Goal: Task Accomplishment & Management: Manage account settings

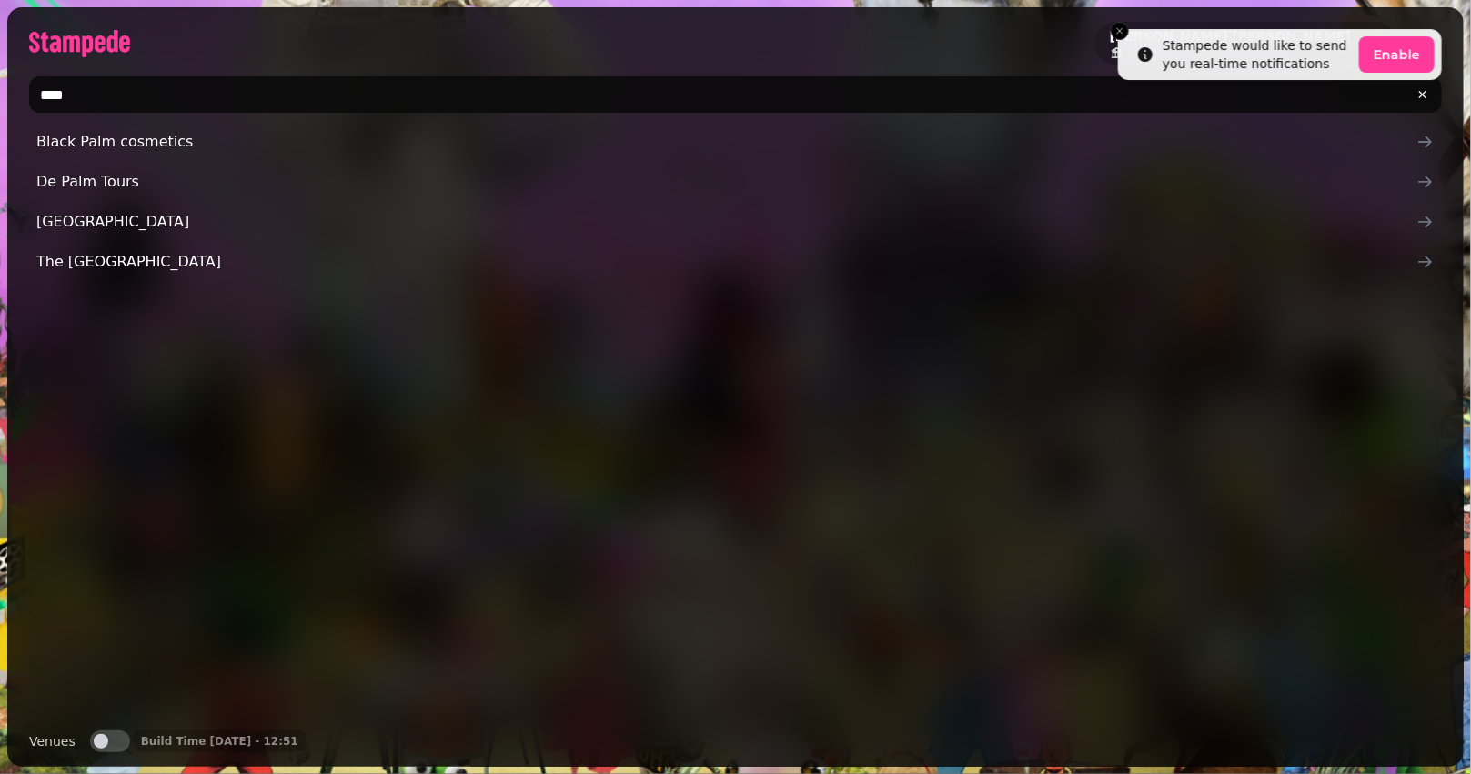
type input "****"
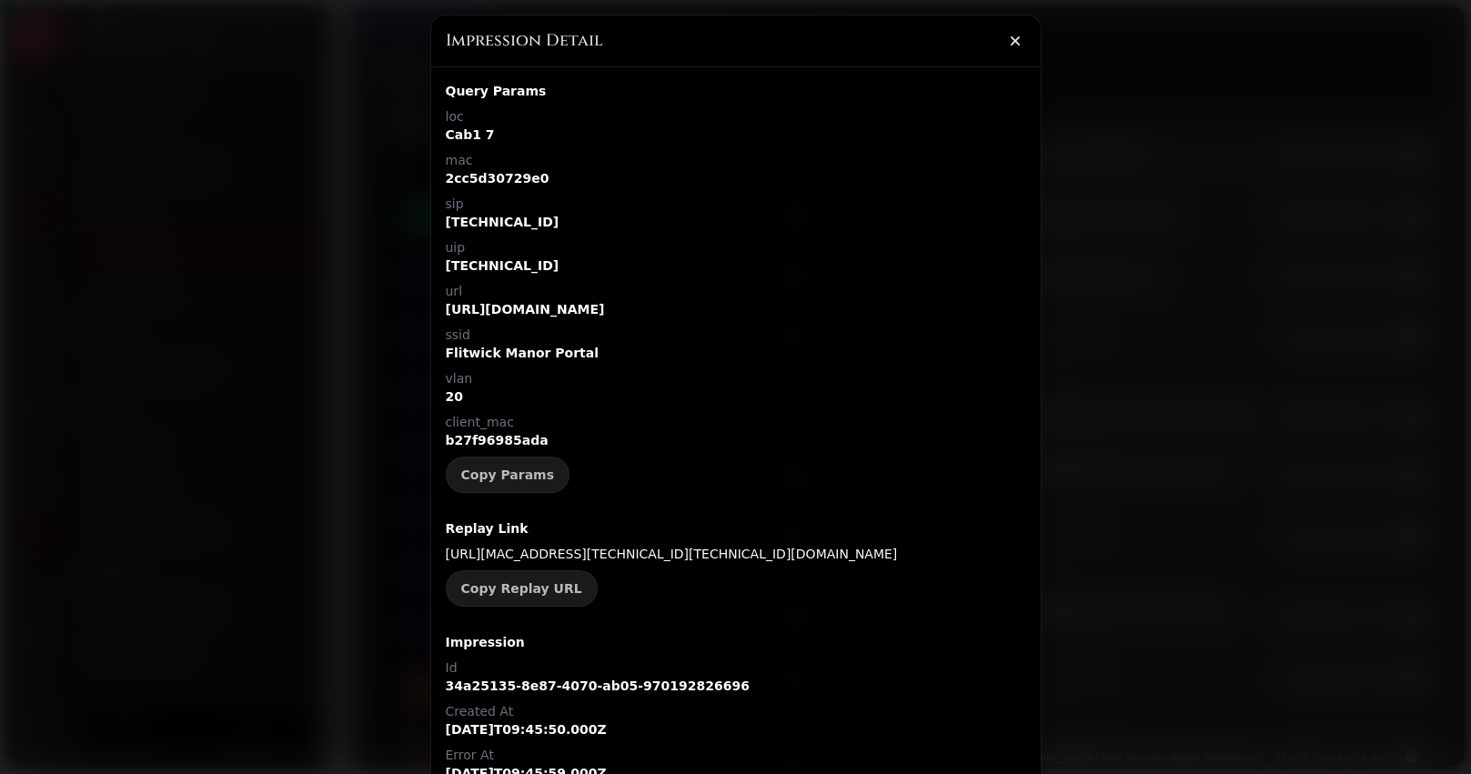
select select "**"
click at [1012, 54] on button "button" at bounding box center [1015, 41] width 36 height 36
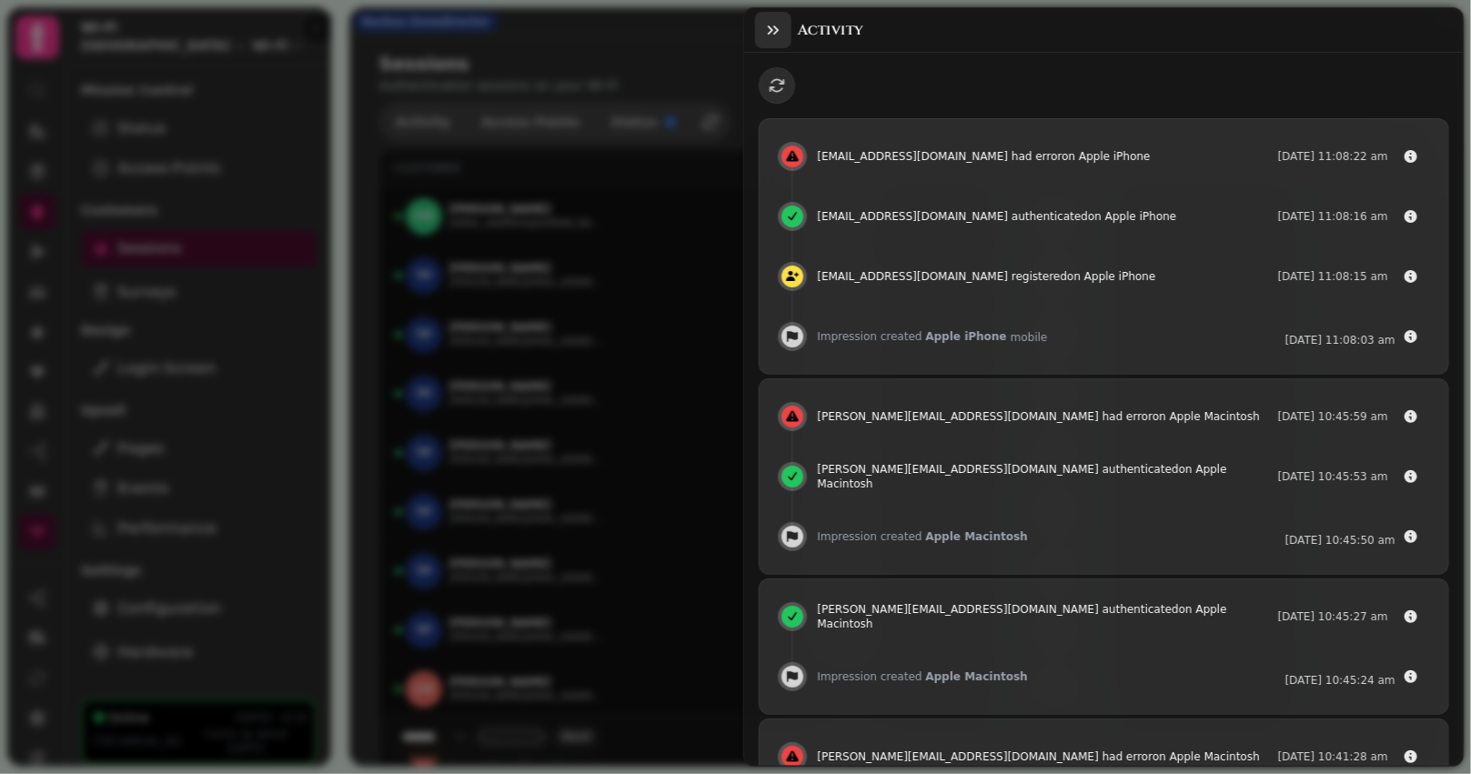
click at [774, 37] on icon "button" at bounding box center [773, 30] width 18 height 18
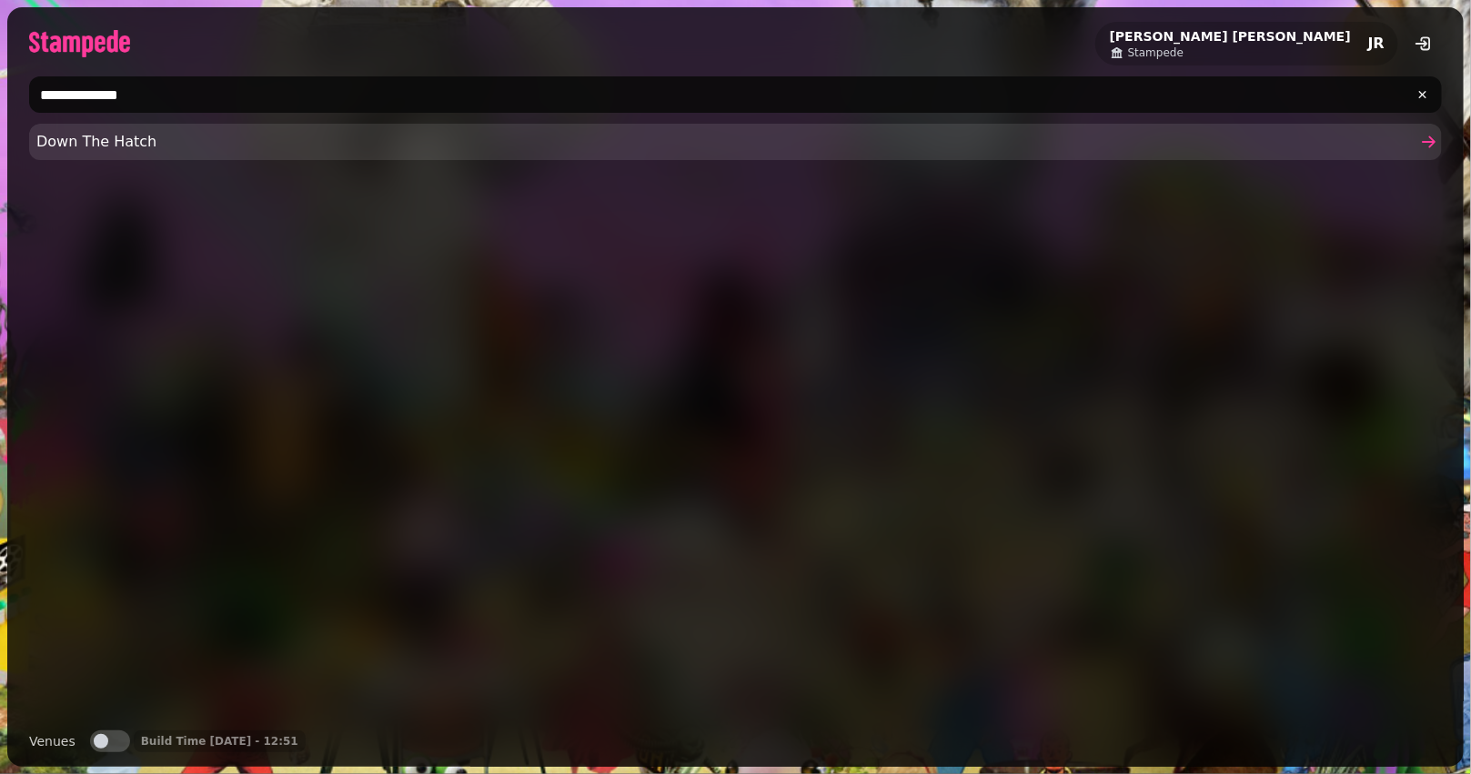
type input "**********"
click at [62, 148] on span "Down The Hatch" at bounding box center [726, 142] width 1380 height 22
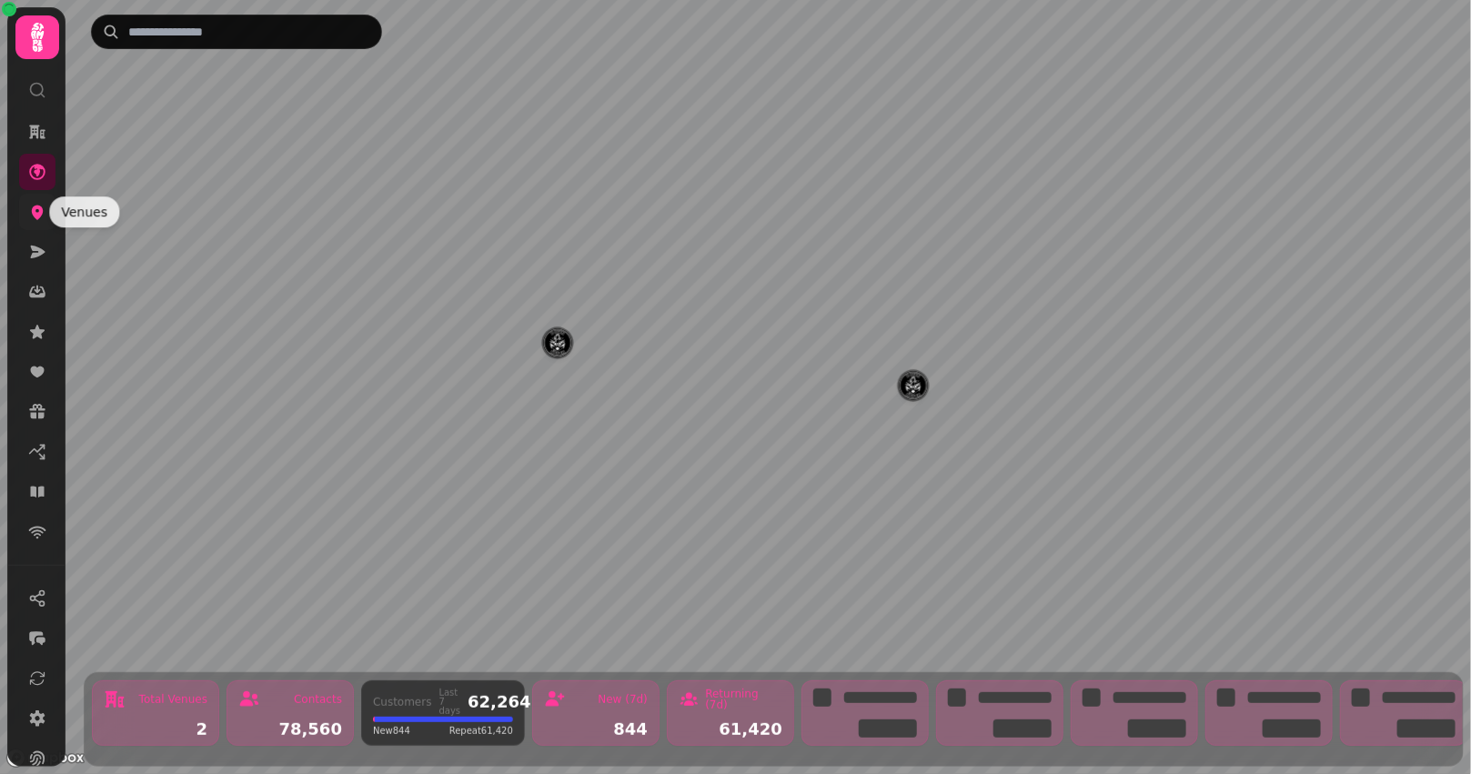
click at [45, 211] on icon at bounding box center [37, 212] width 18 height 18
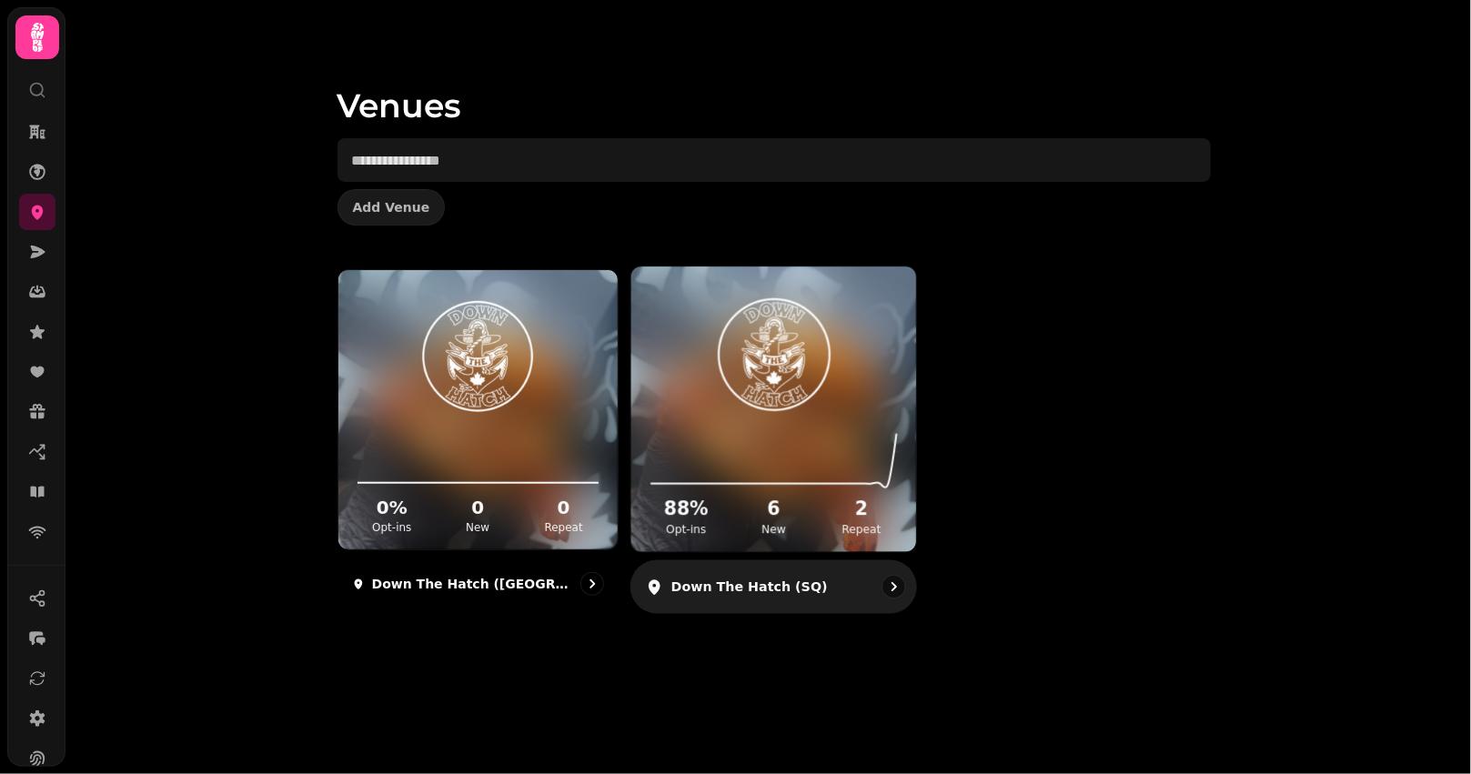
click at [772, 378] on img at bounding box center [774, 355] width 214 height 119
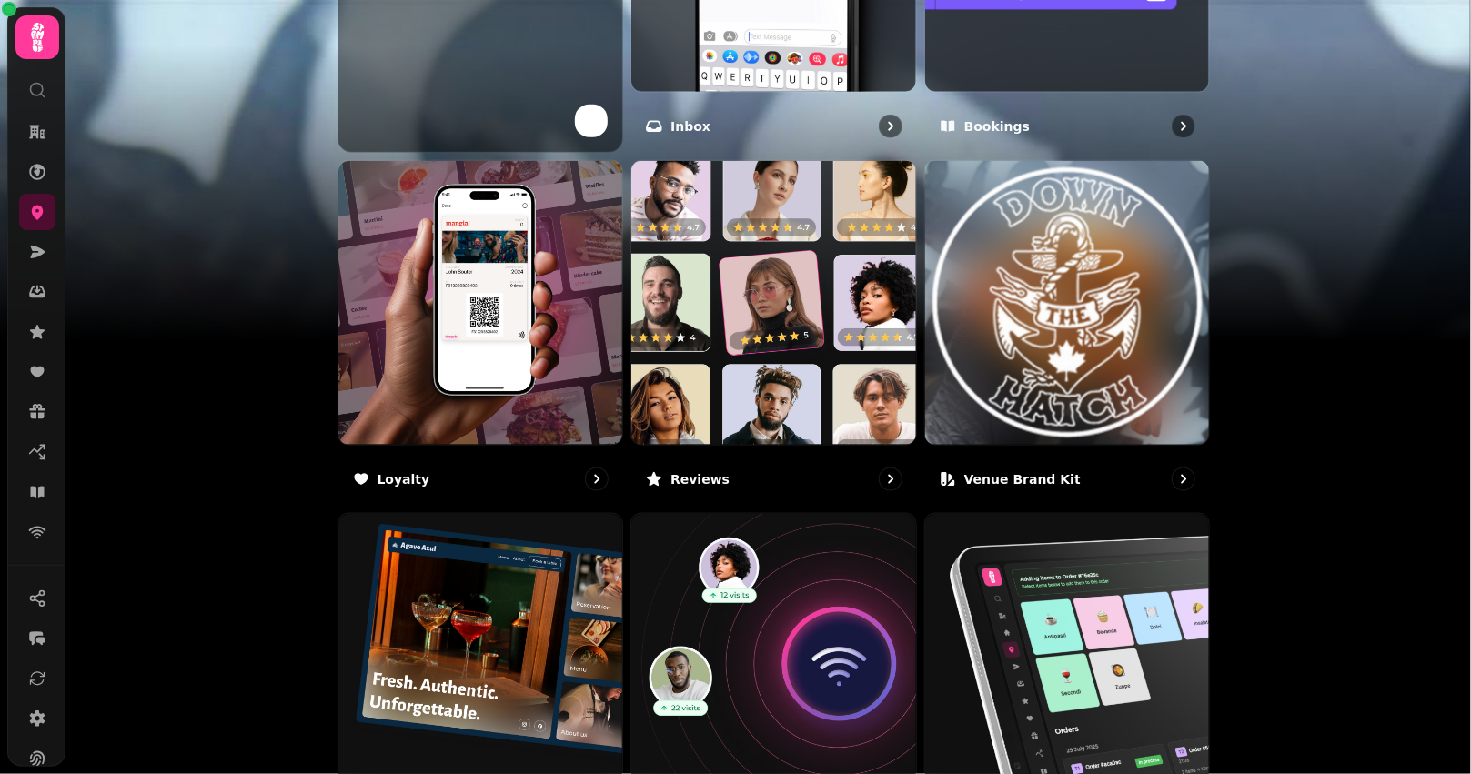
scroll to position [1067, 0]
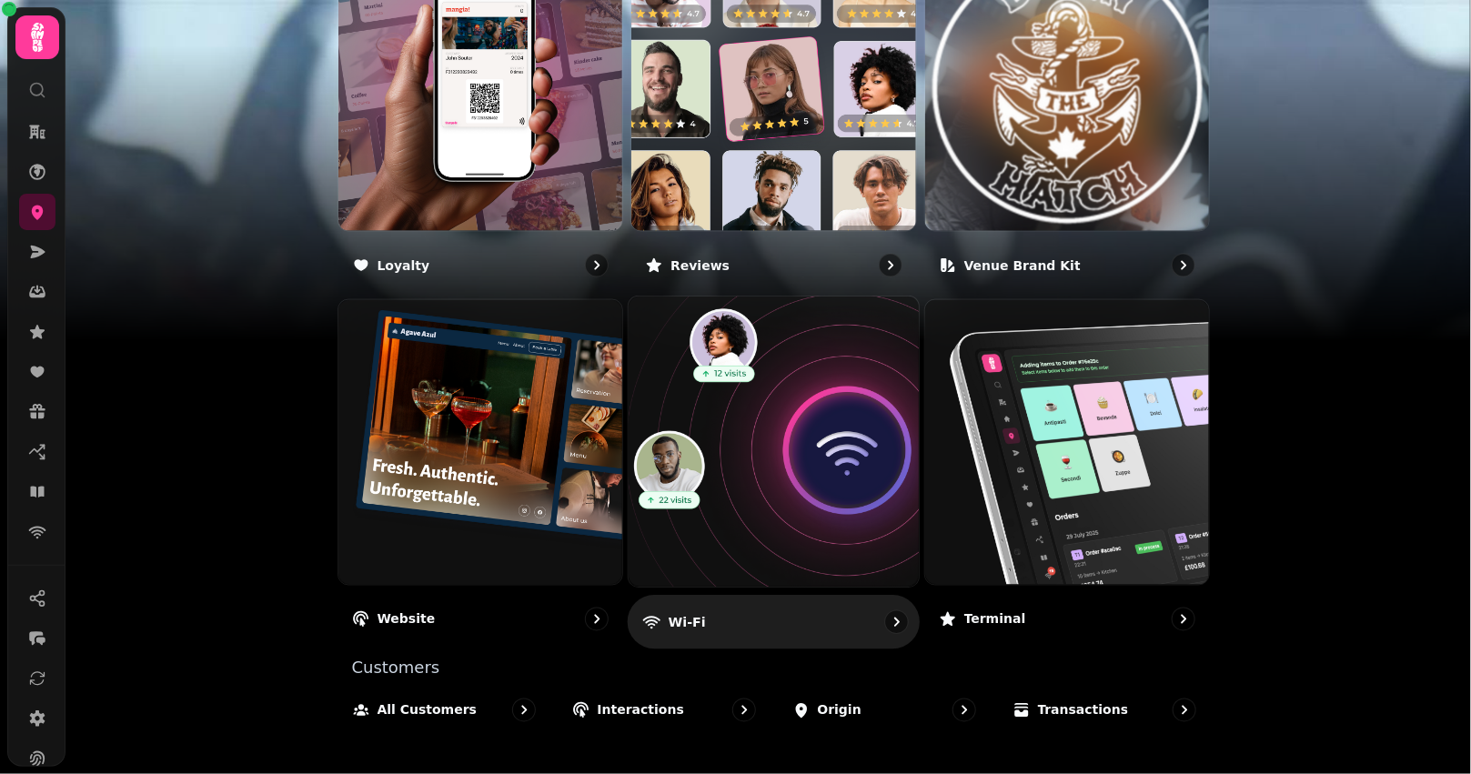
click at [803, 488] on img at bounding box center [773, 442] width 319 height 319
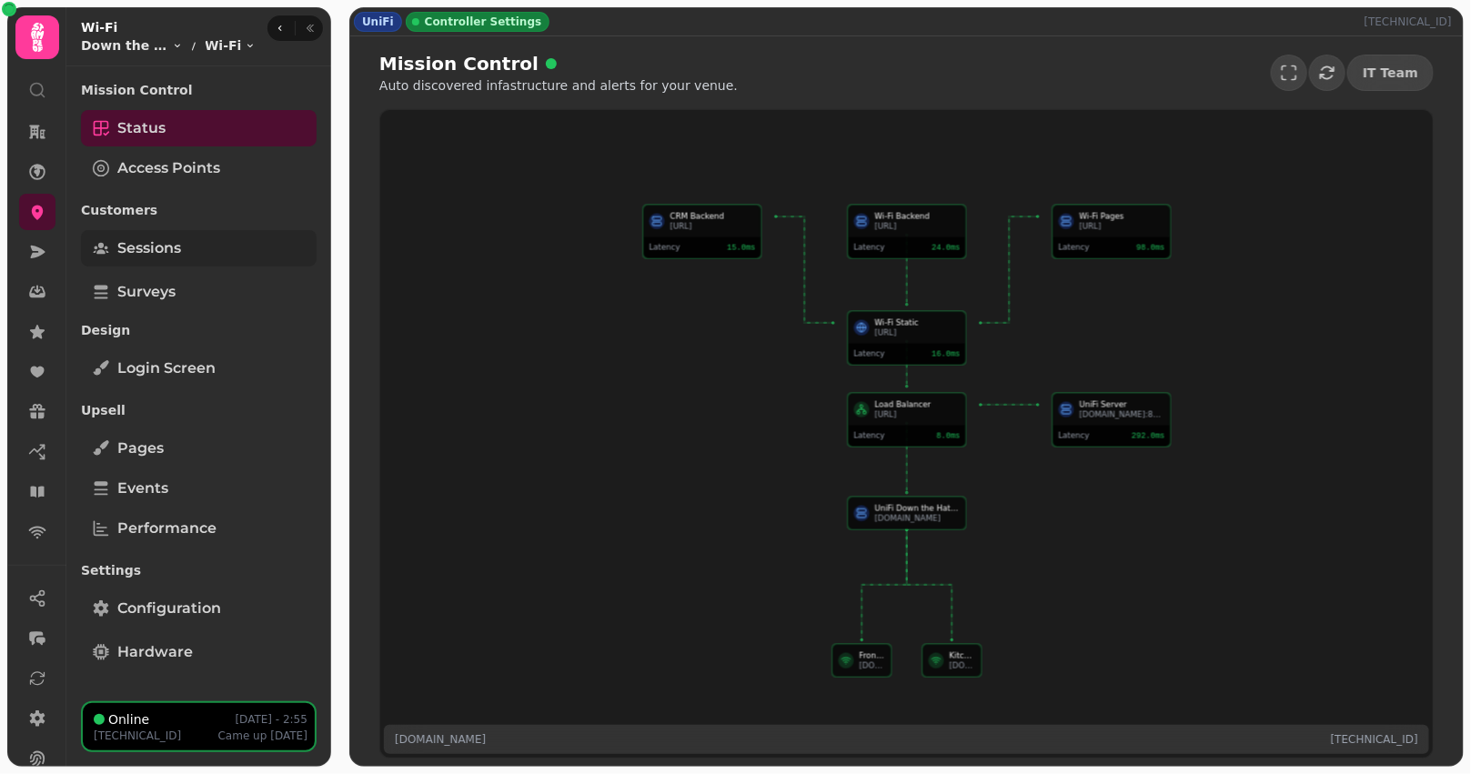
click at [168, 247] on span "Sessions" at bounding box center [149, 248] width 64 height 22
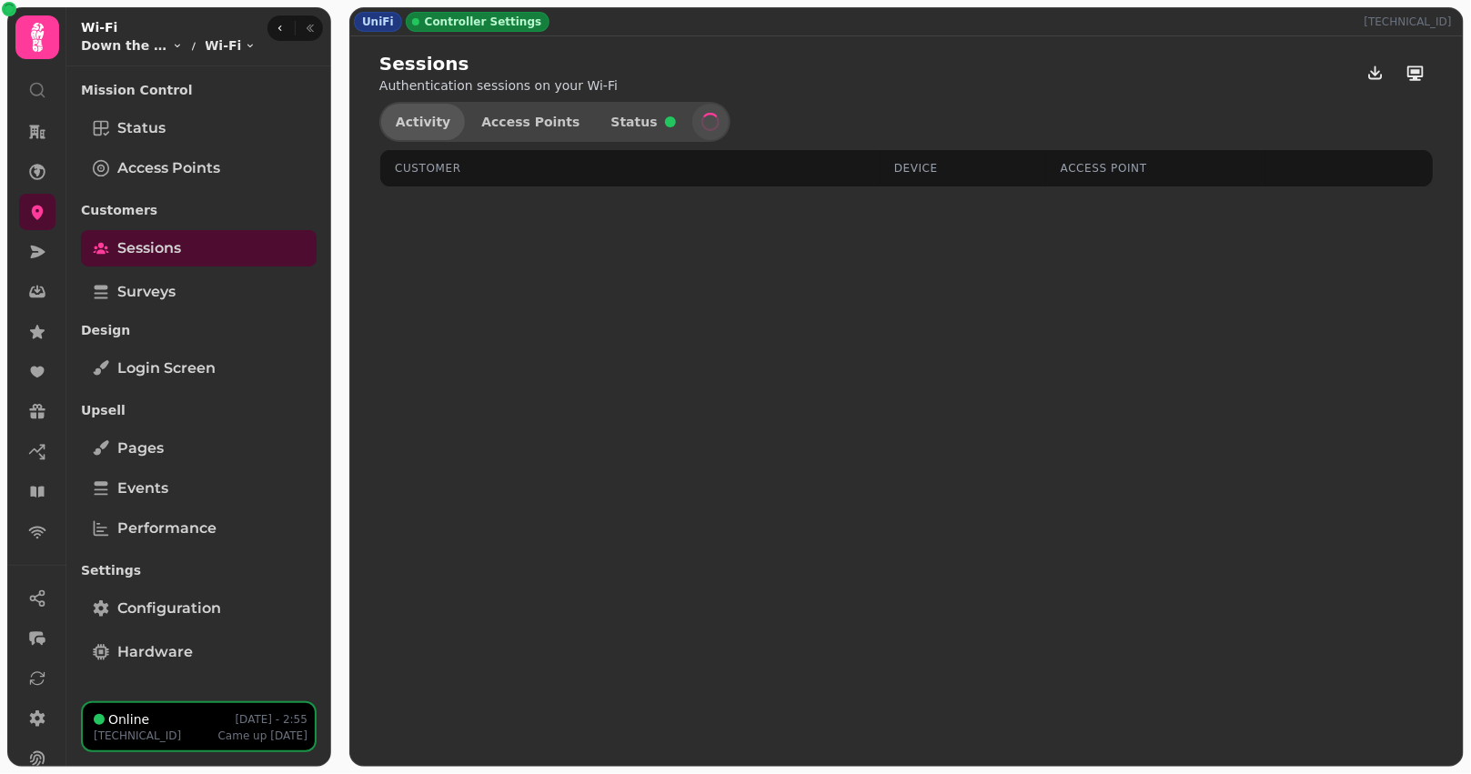
click at [436, 116] on span "Activity" at bounding box center [423, 122] width 55 height 13
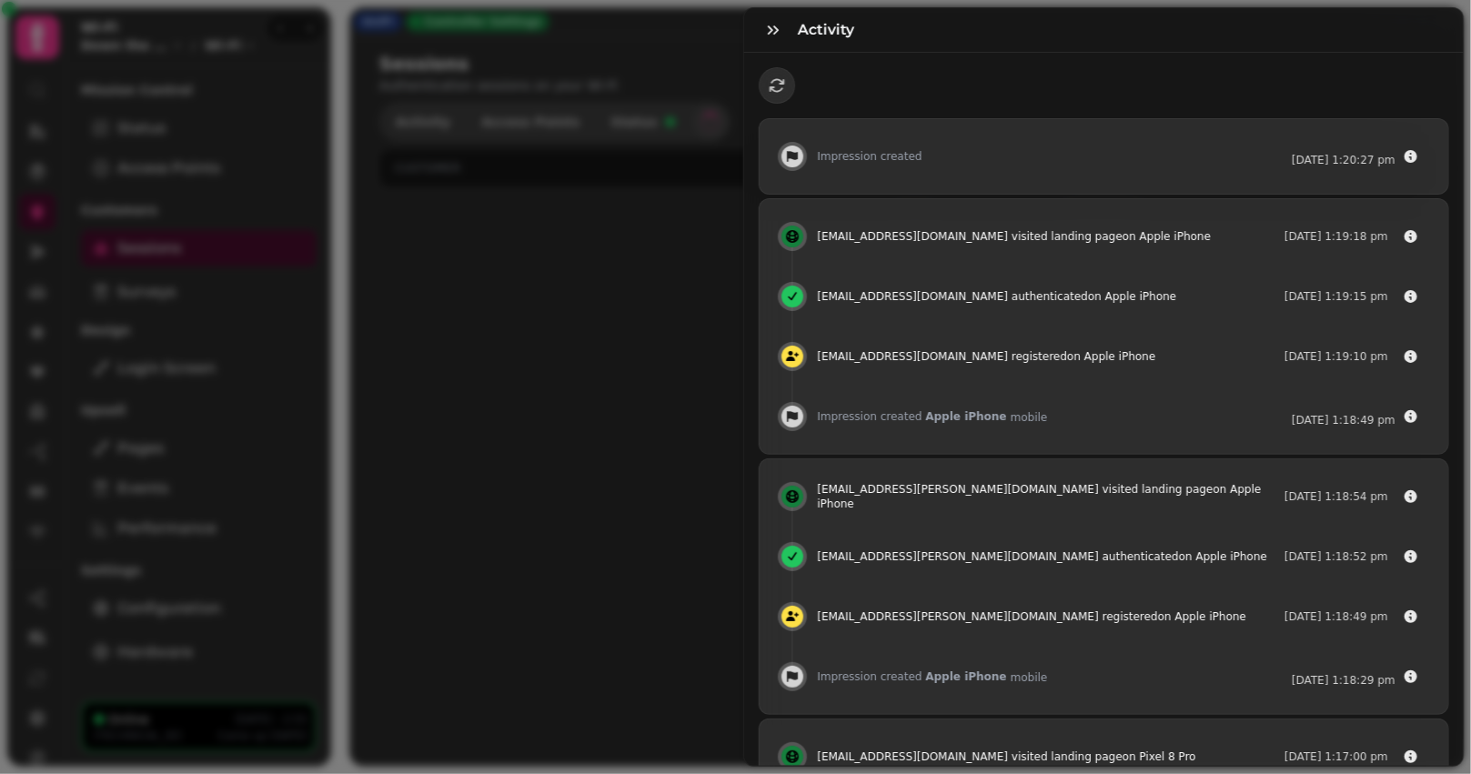
click at [322, 166] on div "Activity Impression created [DATE] 1:20:27 pm [EMAIL_ADDRESS][DOMAIN_NAME] visi…" at bounding box center [735, 401] width 1471 height 745
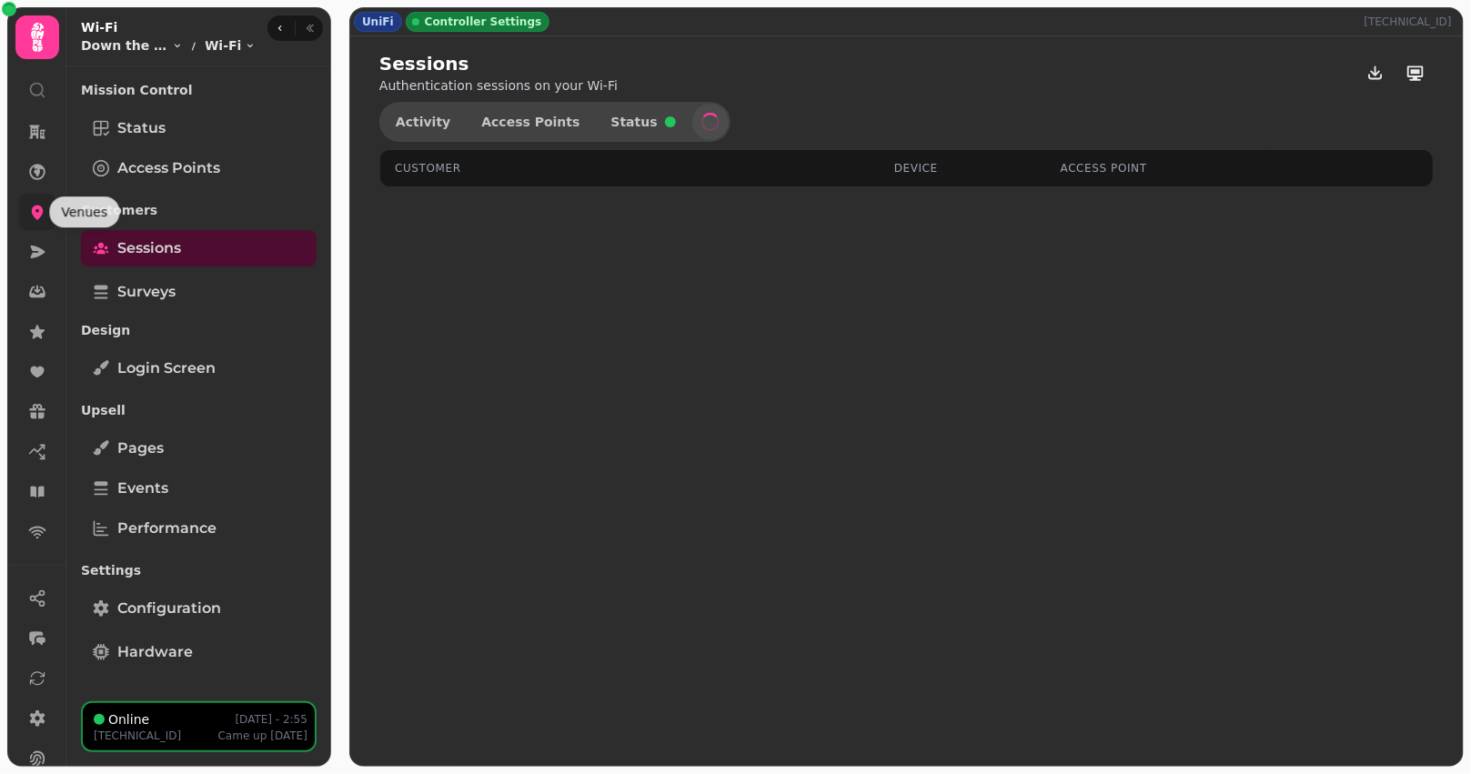
click at [35, 203] on icon at bounding box center [37, 212] width 18 height 18
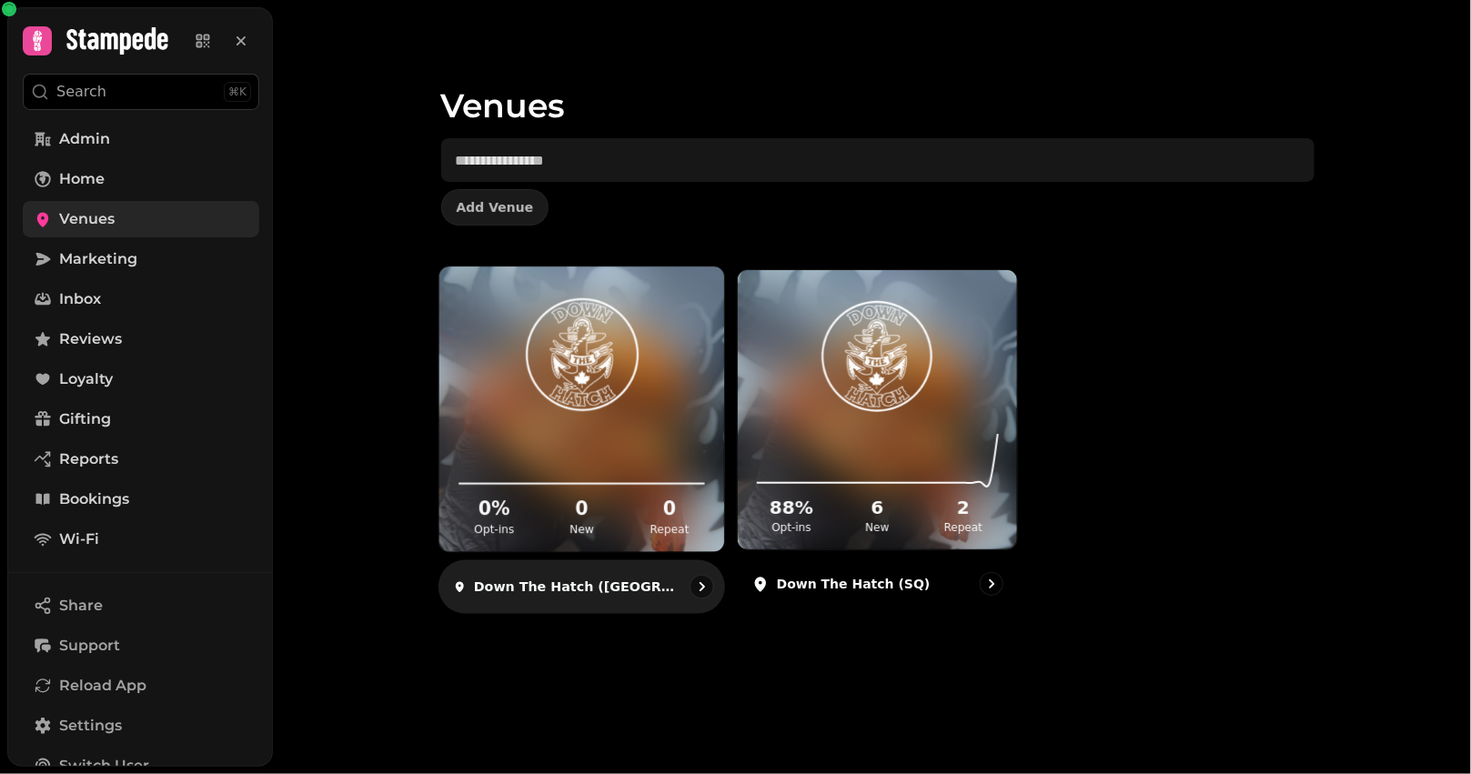
click at [526, 344] on img at bounding box center [582, 355] width 214 height 119
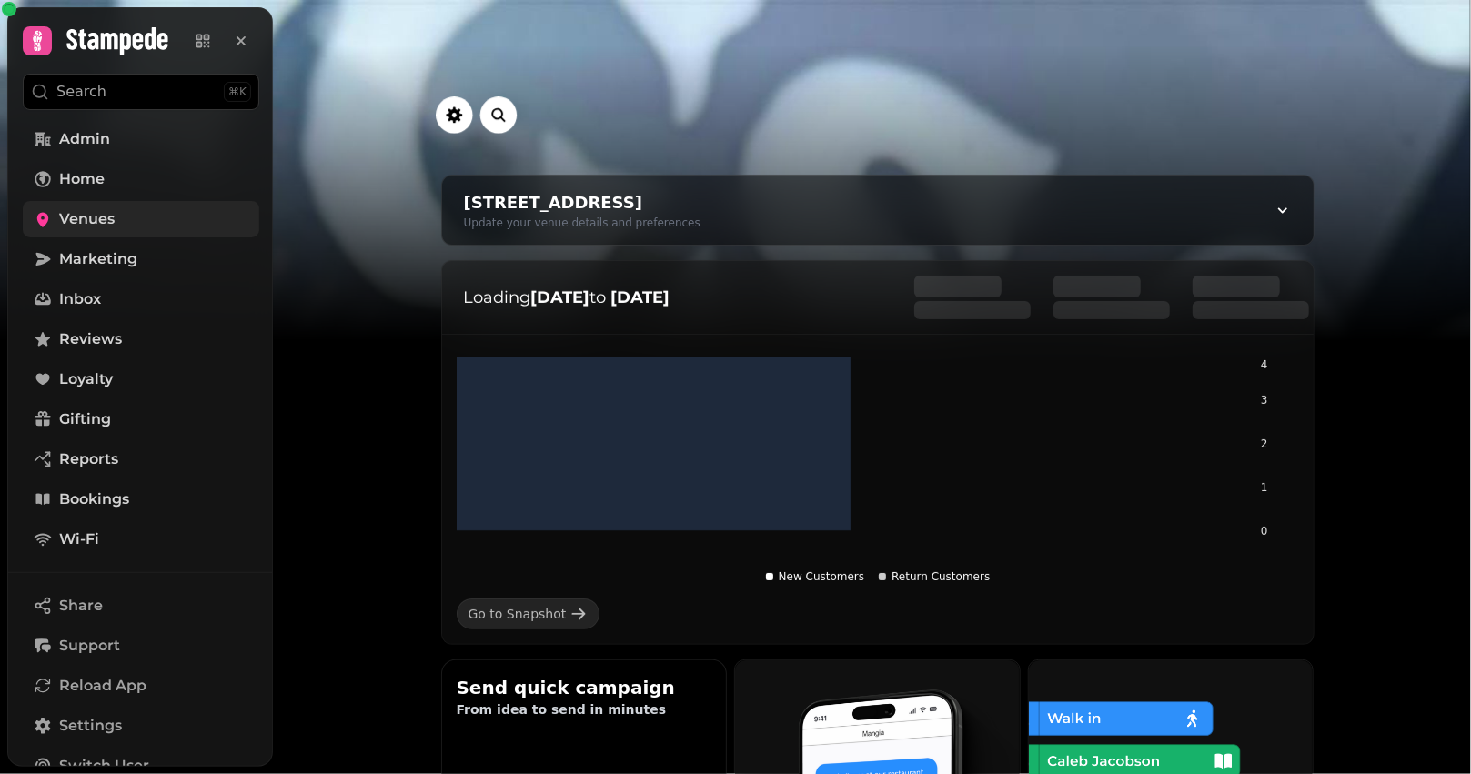
scroll to position [1067, 0]
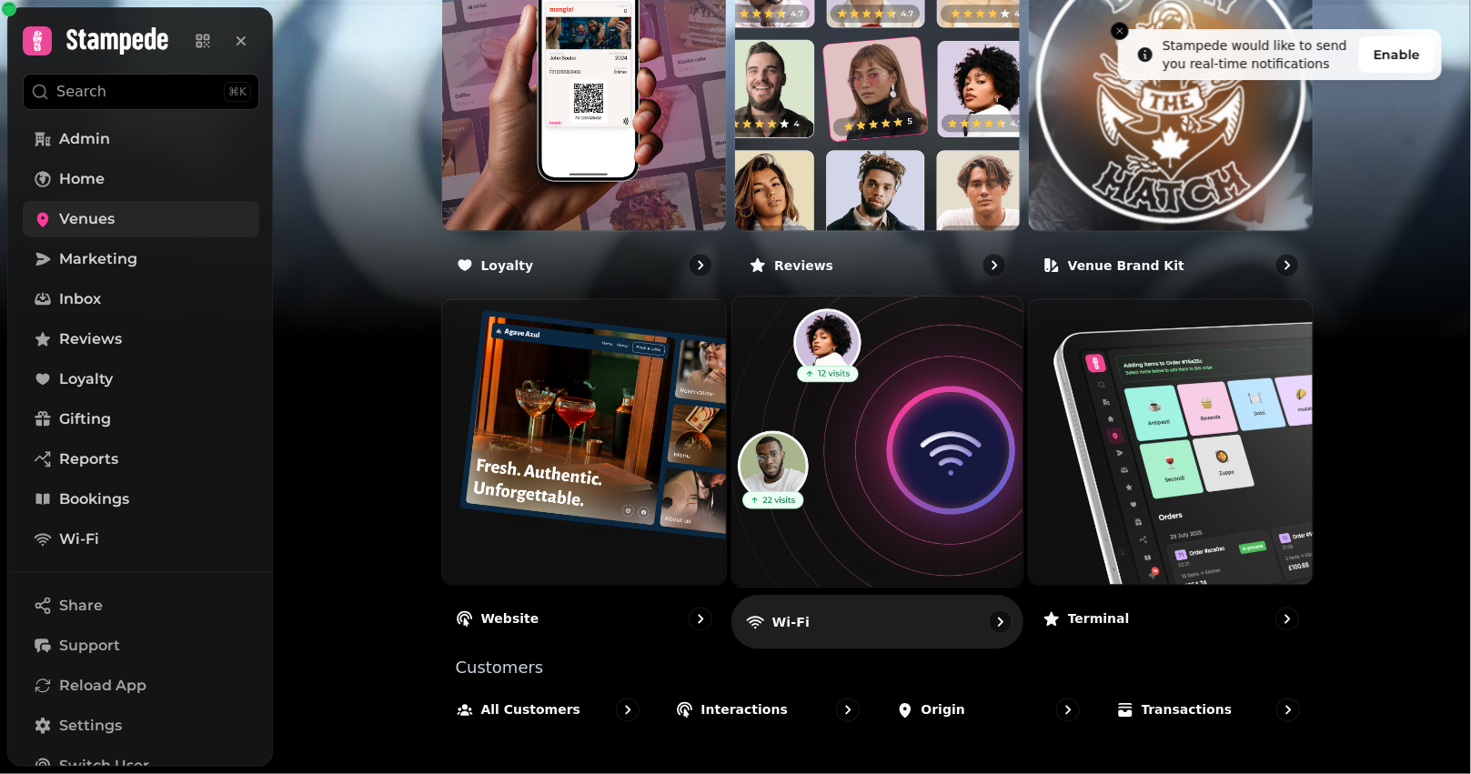
click at [861, 583] on link "Wi-Fi" at bounding box center [877, 473] width 292 height 353
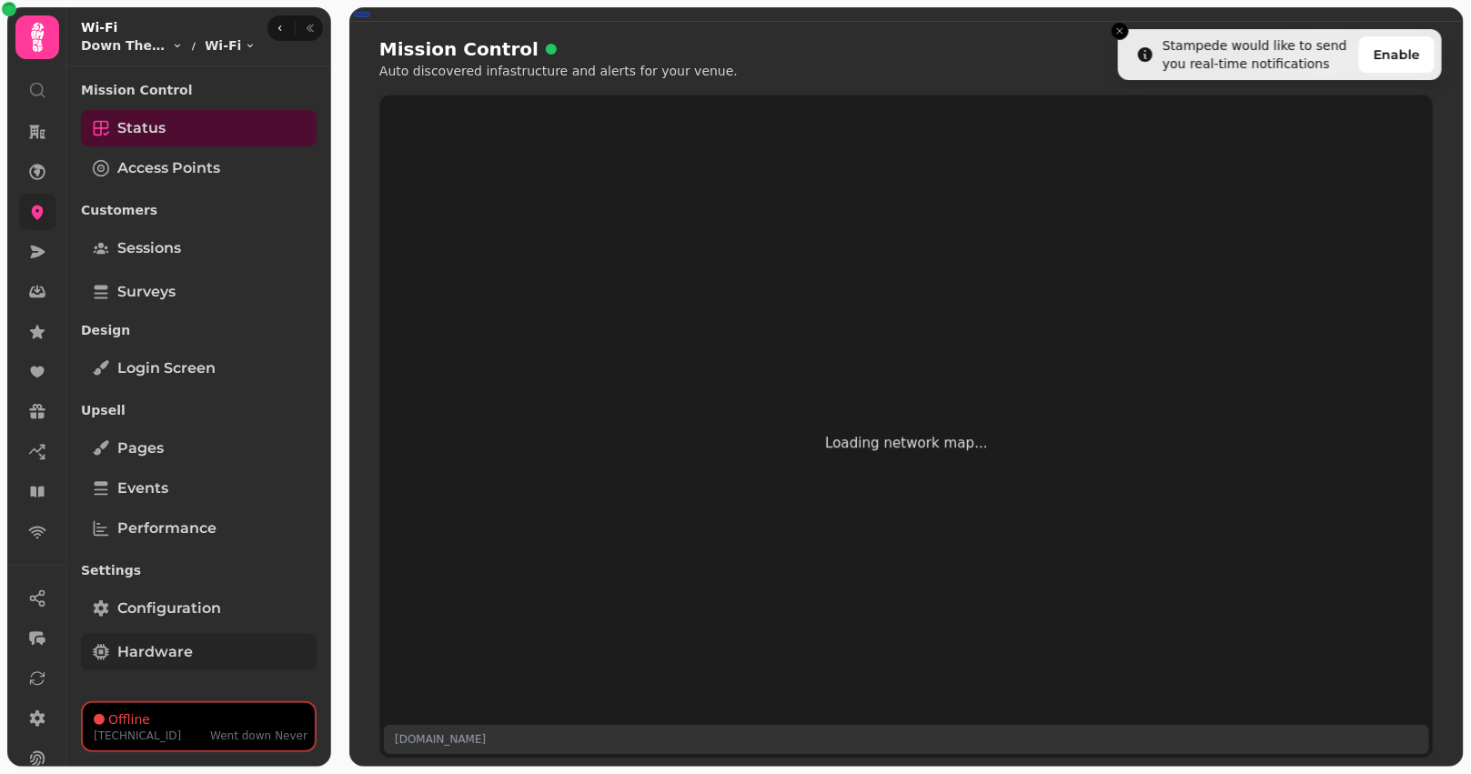
click at [193, 650] on link "Hardware" at bounding box center [199, 652] width 236 height 36
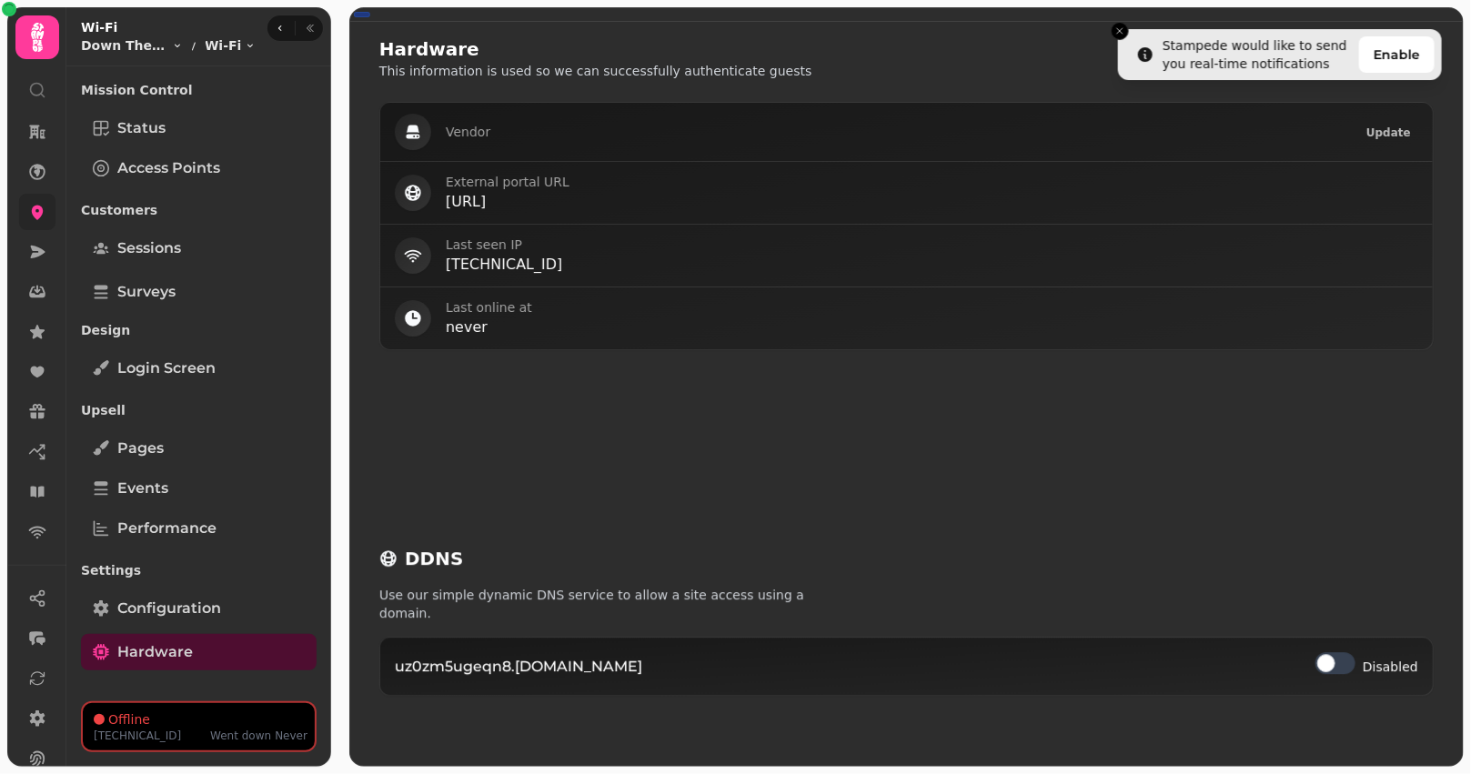
select select "**********"
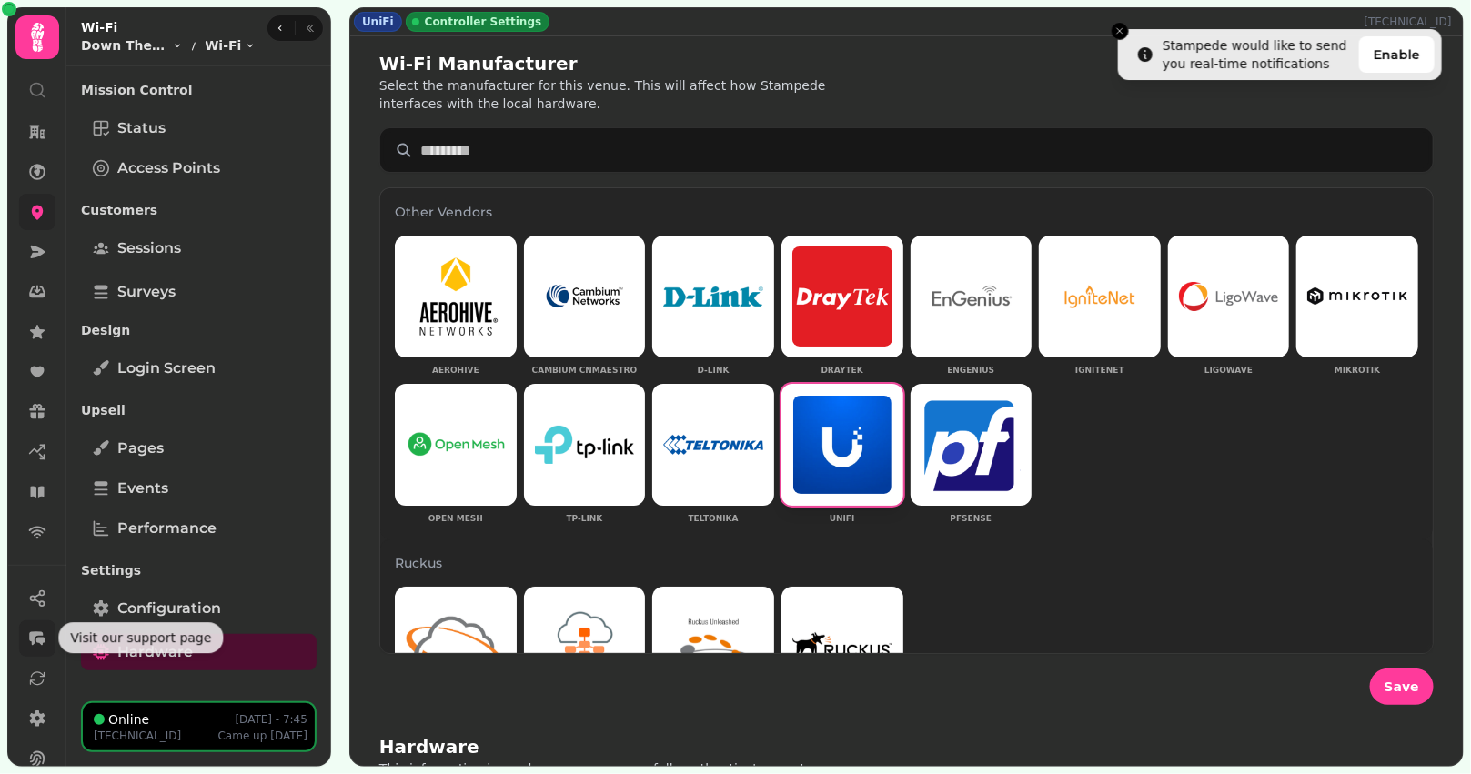
scroll to position [147, 0]
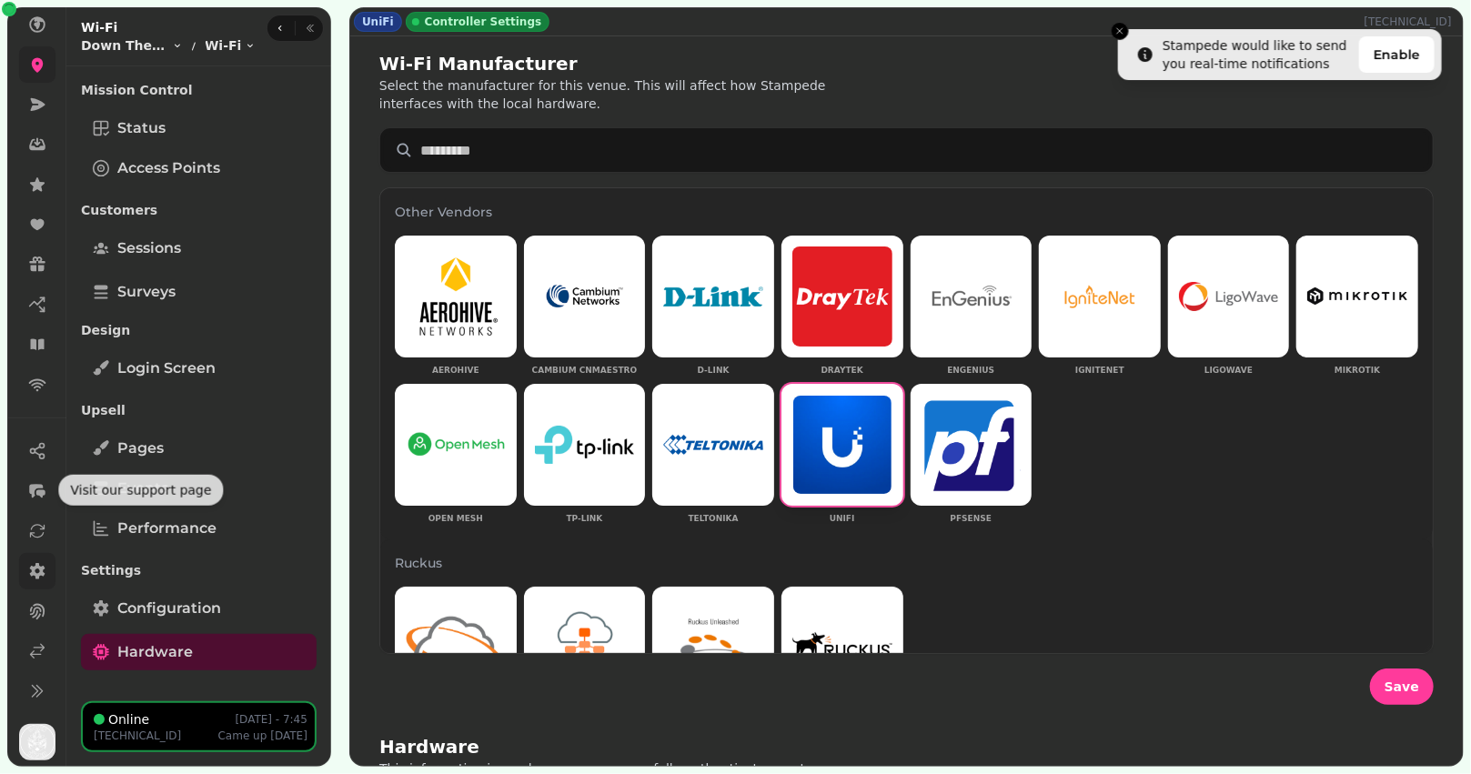
click at [32, 581] on link at bounding box center [37, 571] width 36 height 36
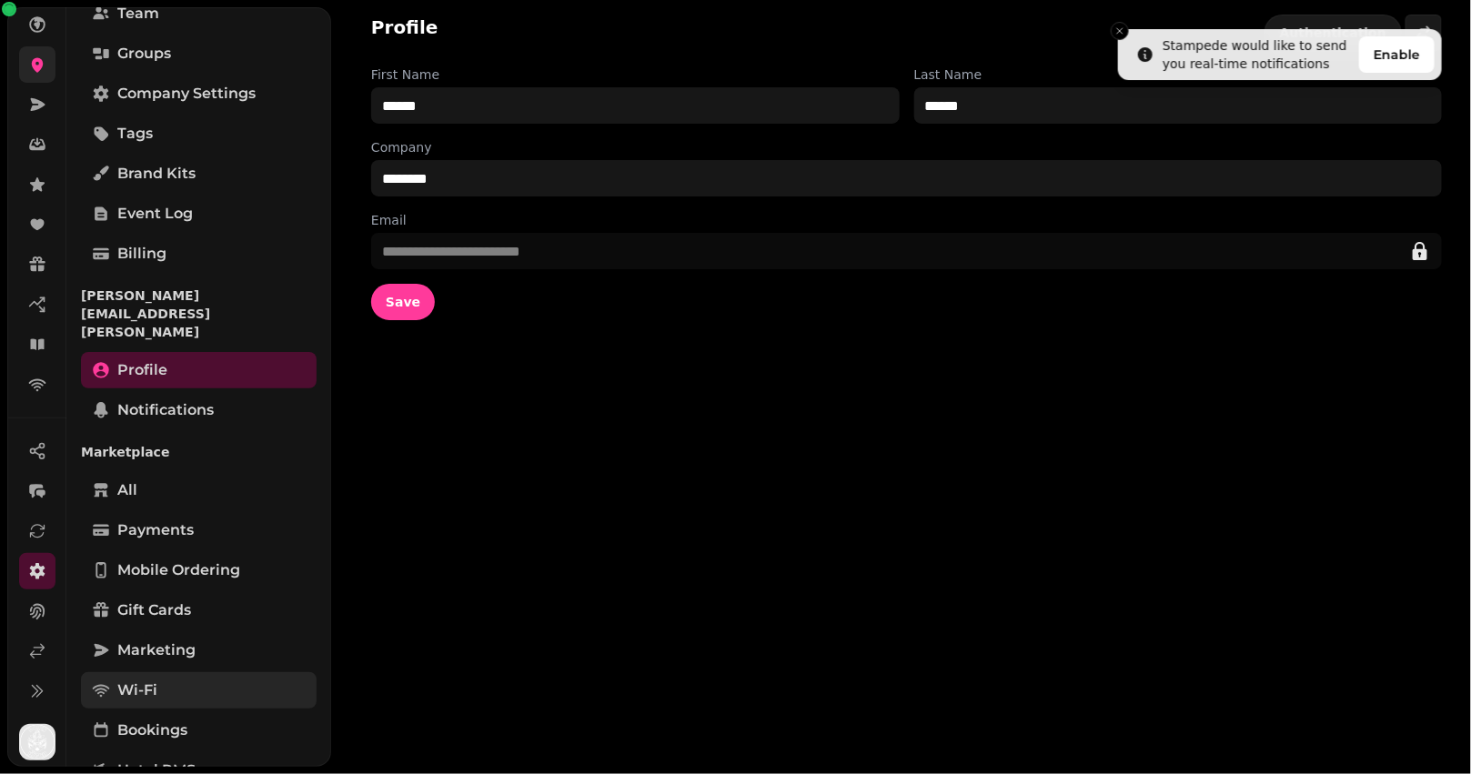
scroll to position [141, 0]
click at [155, 677] on span "Wi-Fi" at bounding box center [137, 688] width 40 height 22
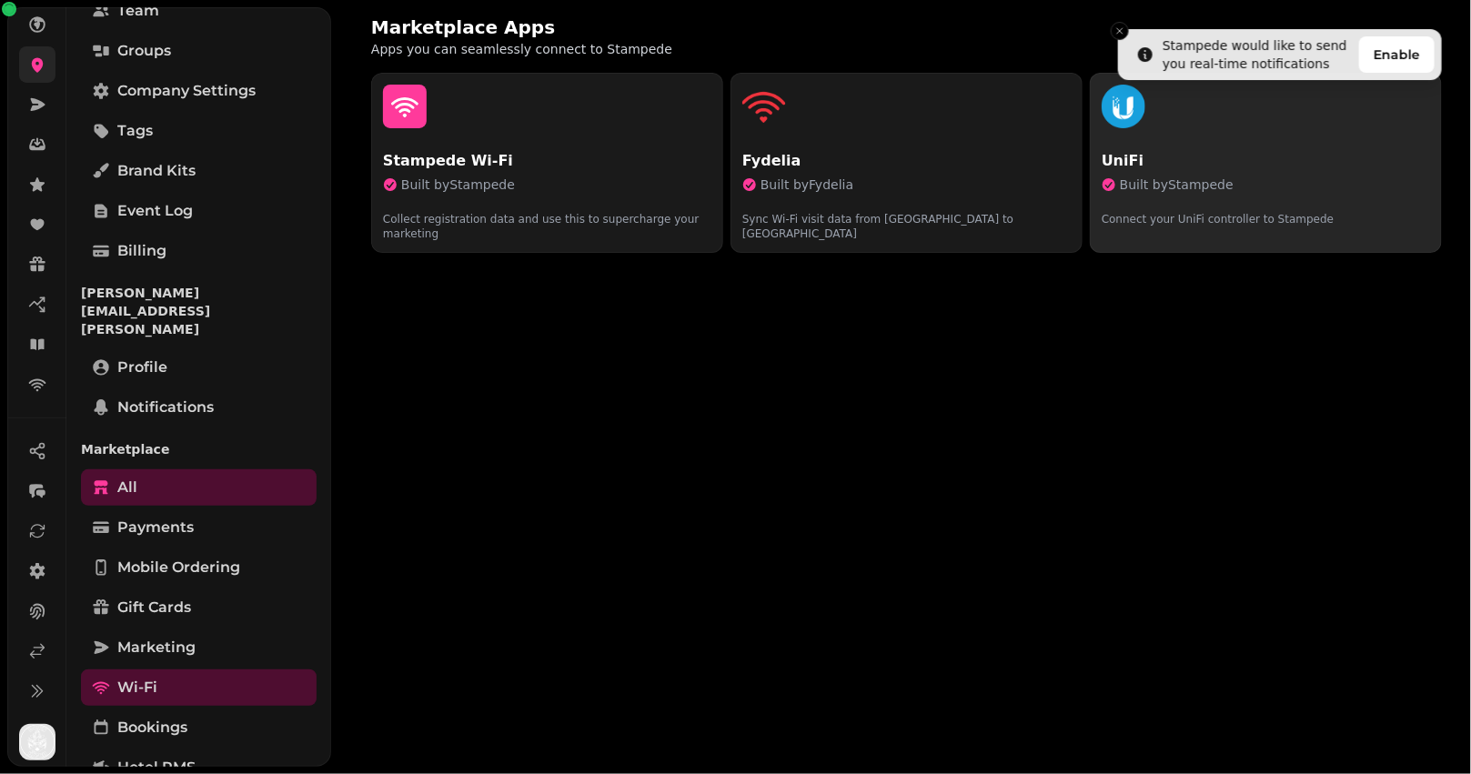
click at [1163, 136] on button "UniFi Built by Stampede Connect your UniFi controller to Stampede" at bounding box center [1266, 163] width 352 height 180
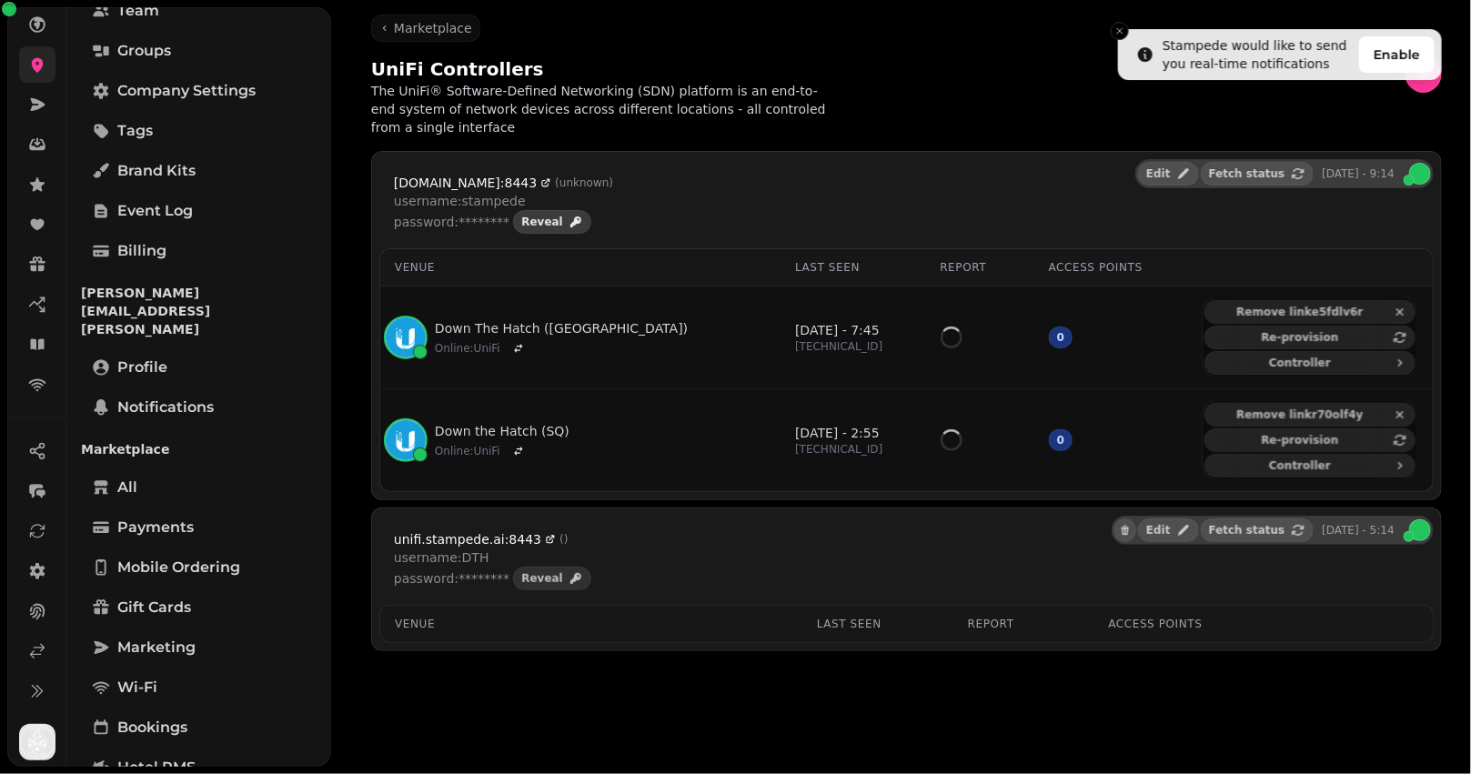
click at [531, 211] on button "Reveal" at bounding box center [552, 222] width 78 height 24
click at [551, 177] on icon at bounding box center [545, 182] width 11 height 11
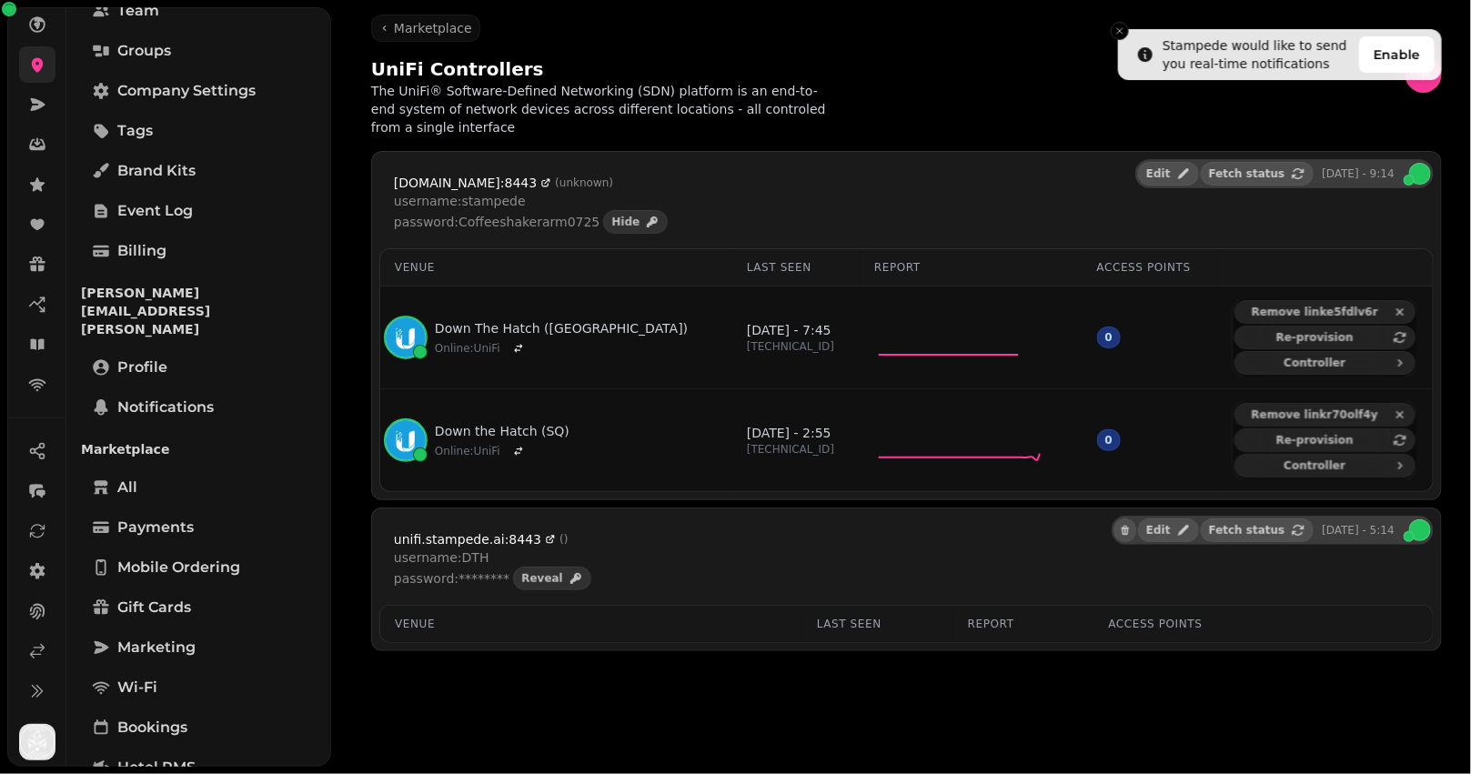
click at [558, 224] on p "password: Coffeeshakerarm0725" at bounding box center [497, 222] width 206 height 18
copy p "Coffeeshakerarm0725"
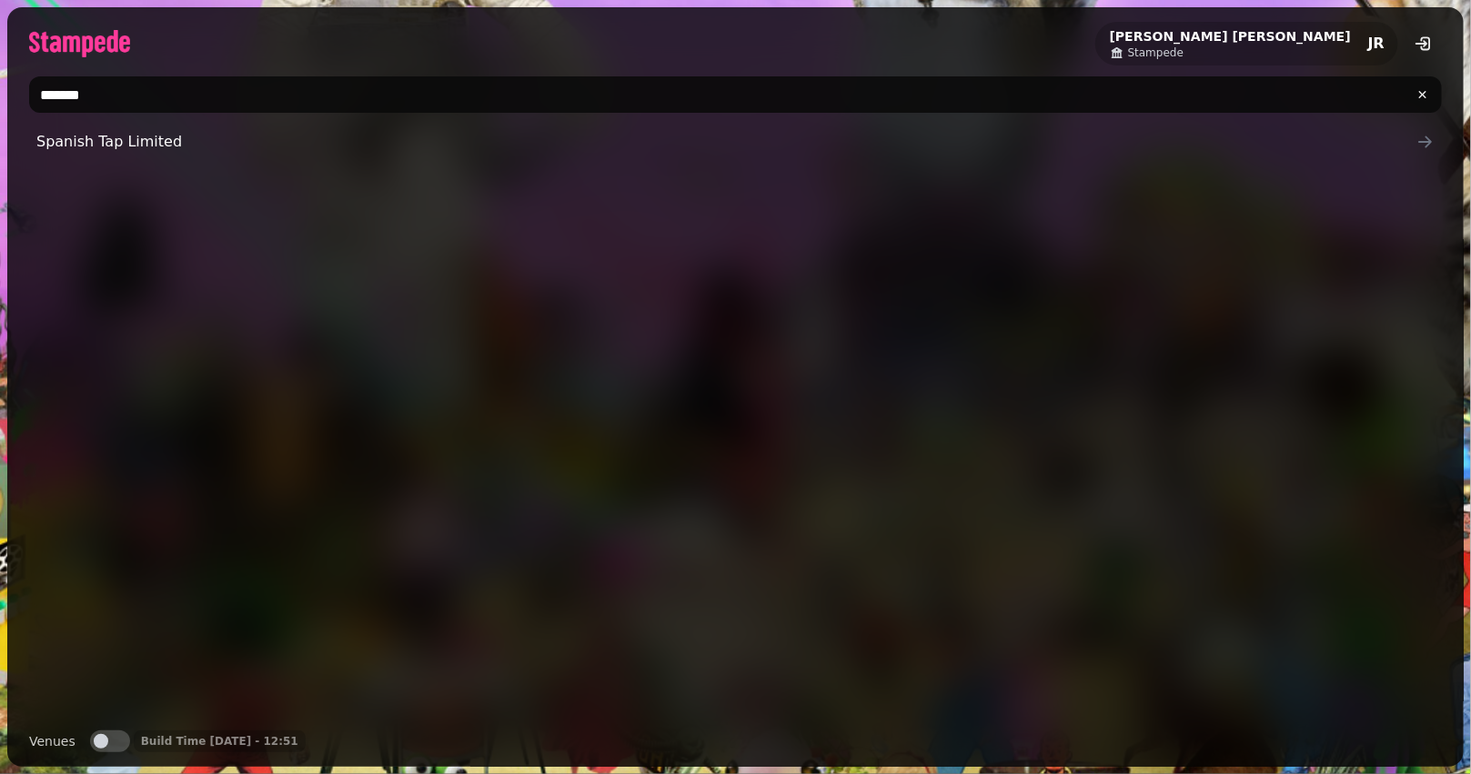
type input "*******"
click at [113, 743] on button "Venues" at bounding box center [110, 742] width 40 height 22
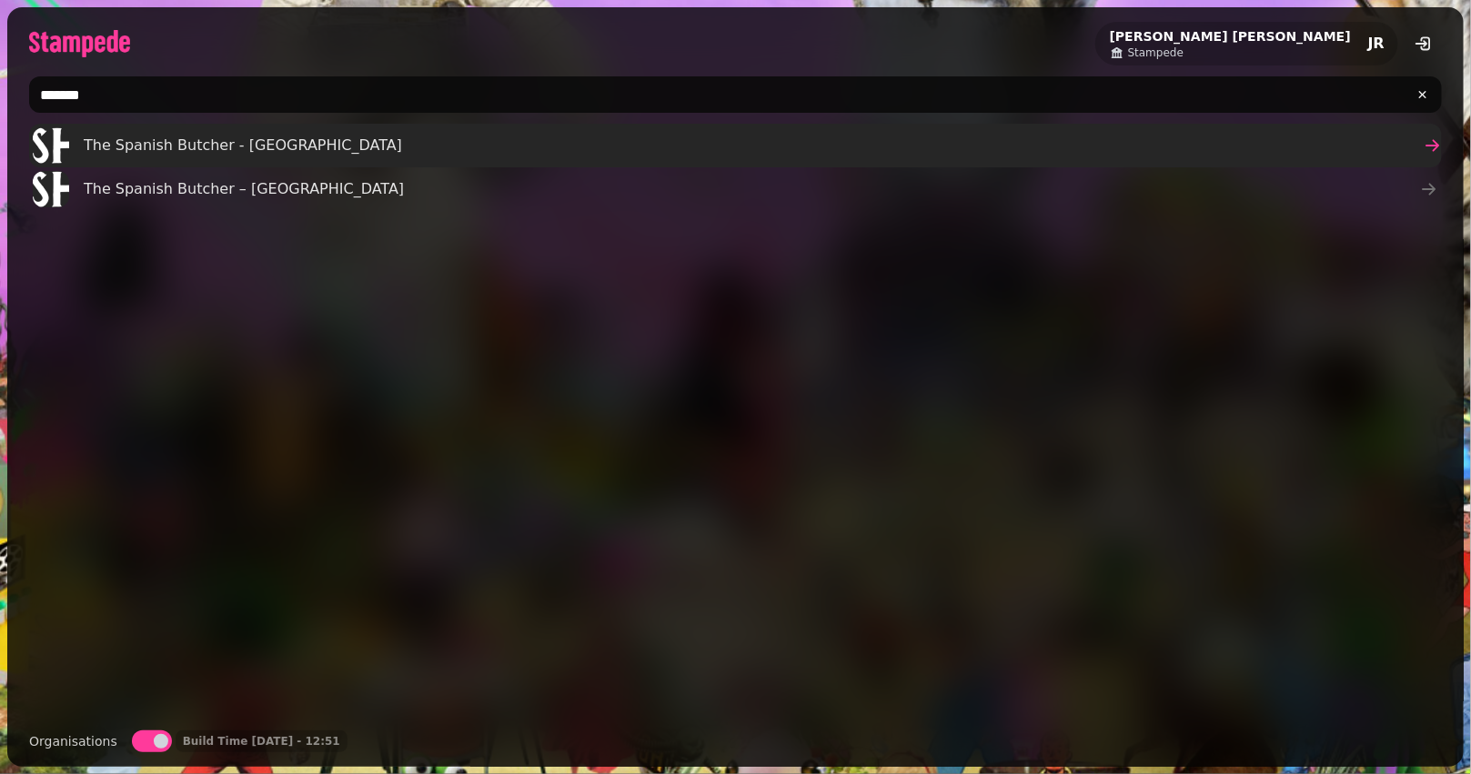
click at [152, 151] on span "The Spanish Butcher - Edinburgh" at bounding box center [243, 146] width 318 height 22
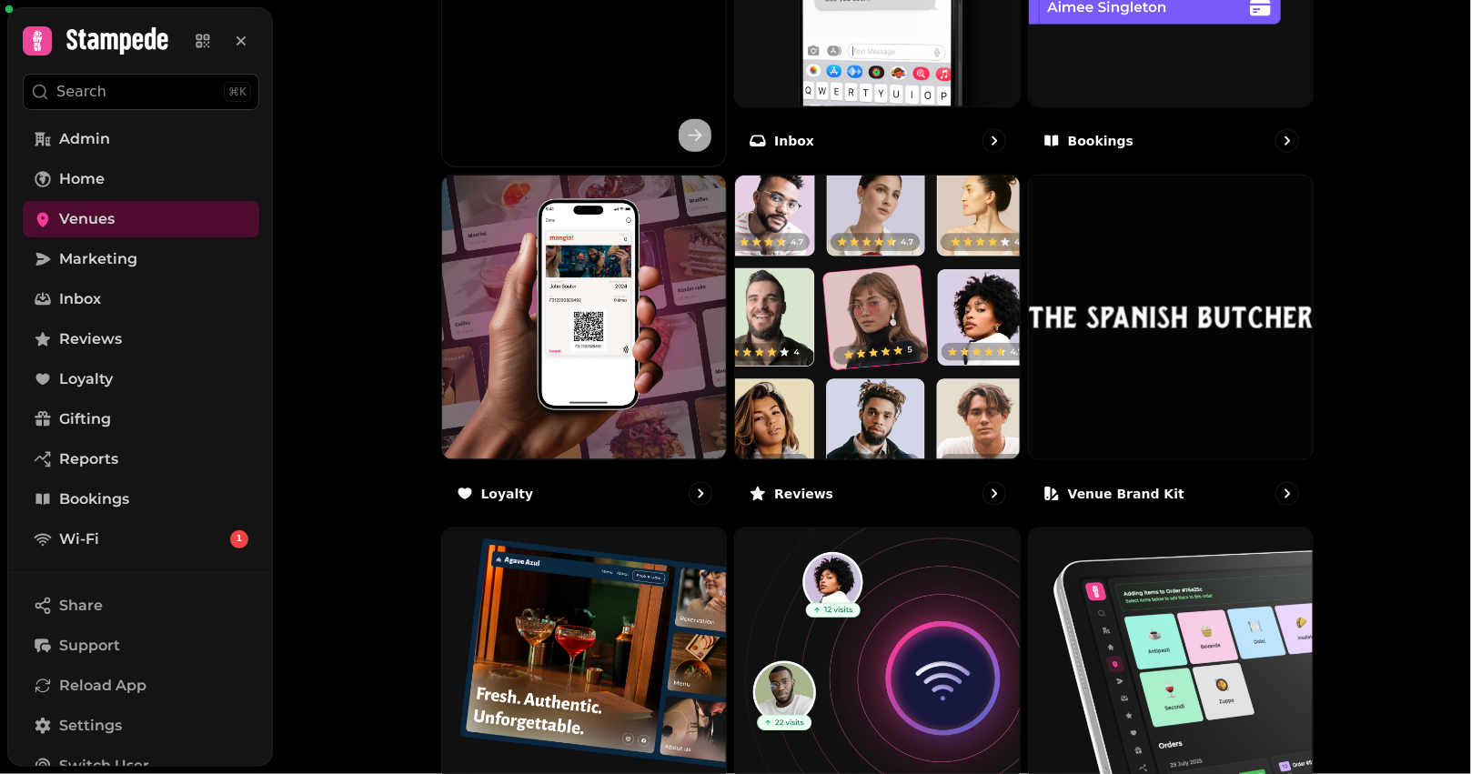
scroll to position [1067, 0]
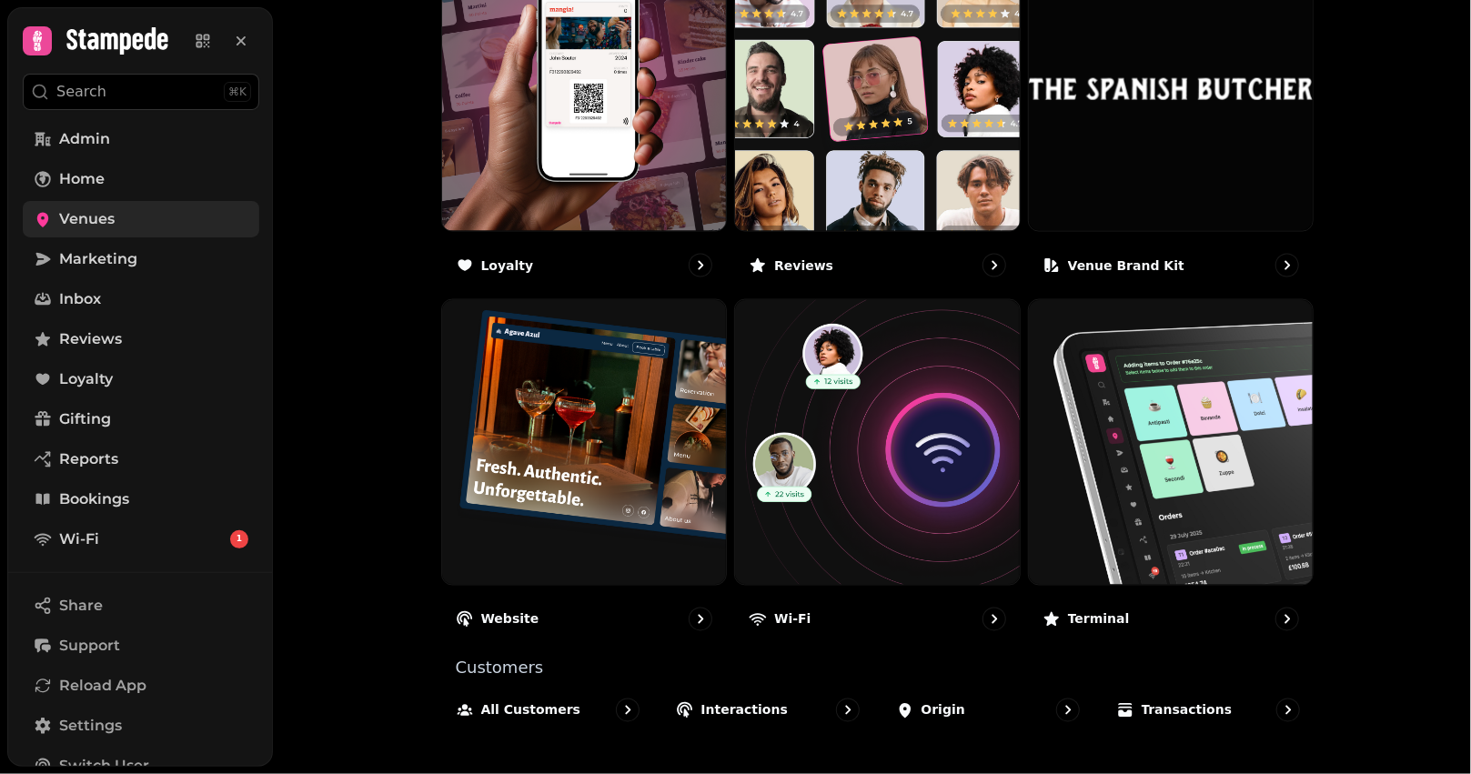
click at [158, 210] on link "Venues" at bounding box center [141, 219] width 237 height 36
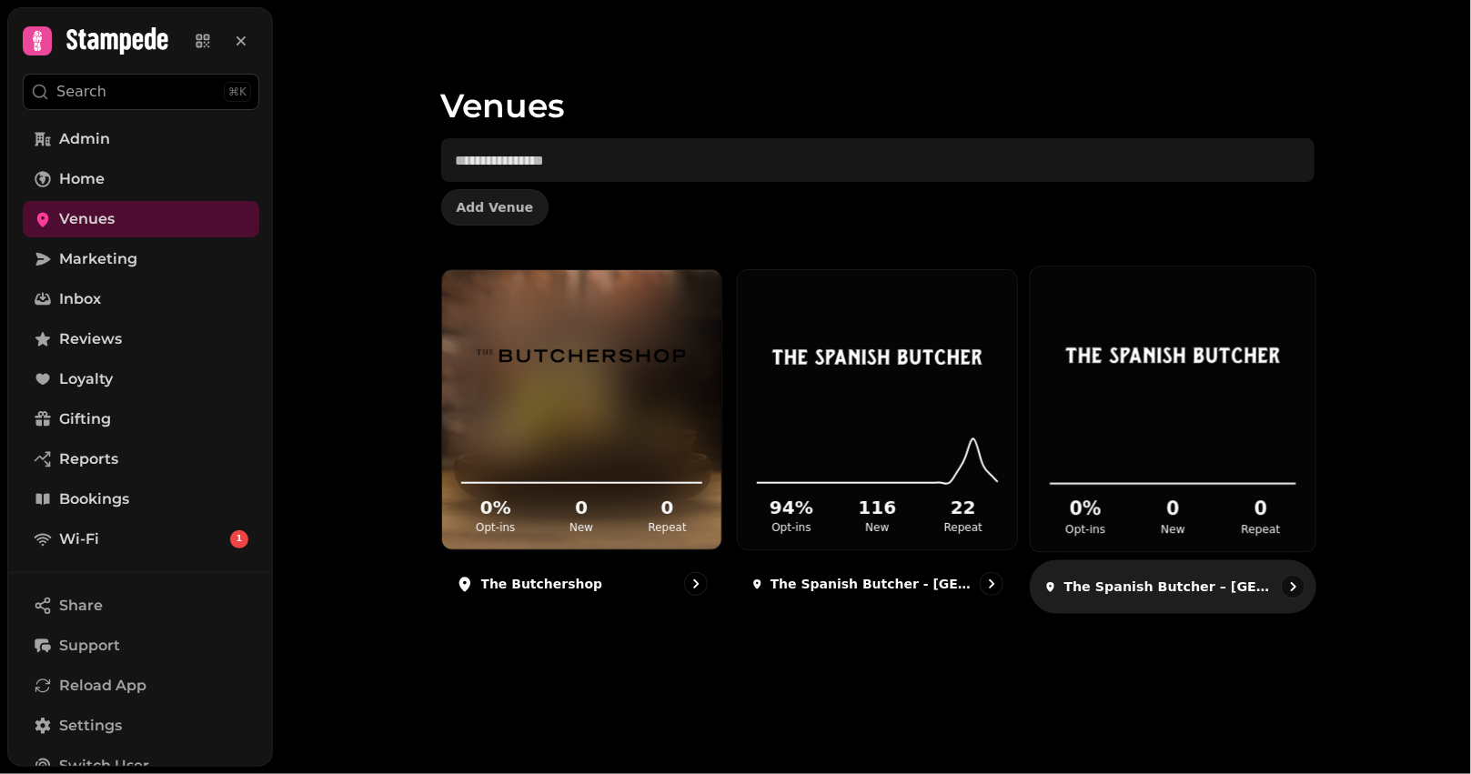
click at [1289, 363] on div "0 % Opt-ins 0 New 0 Repeat" at bounding box center [1173, 409] width 285 height 285
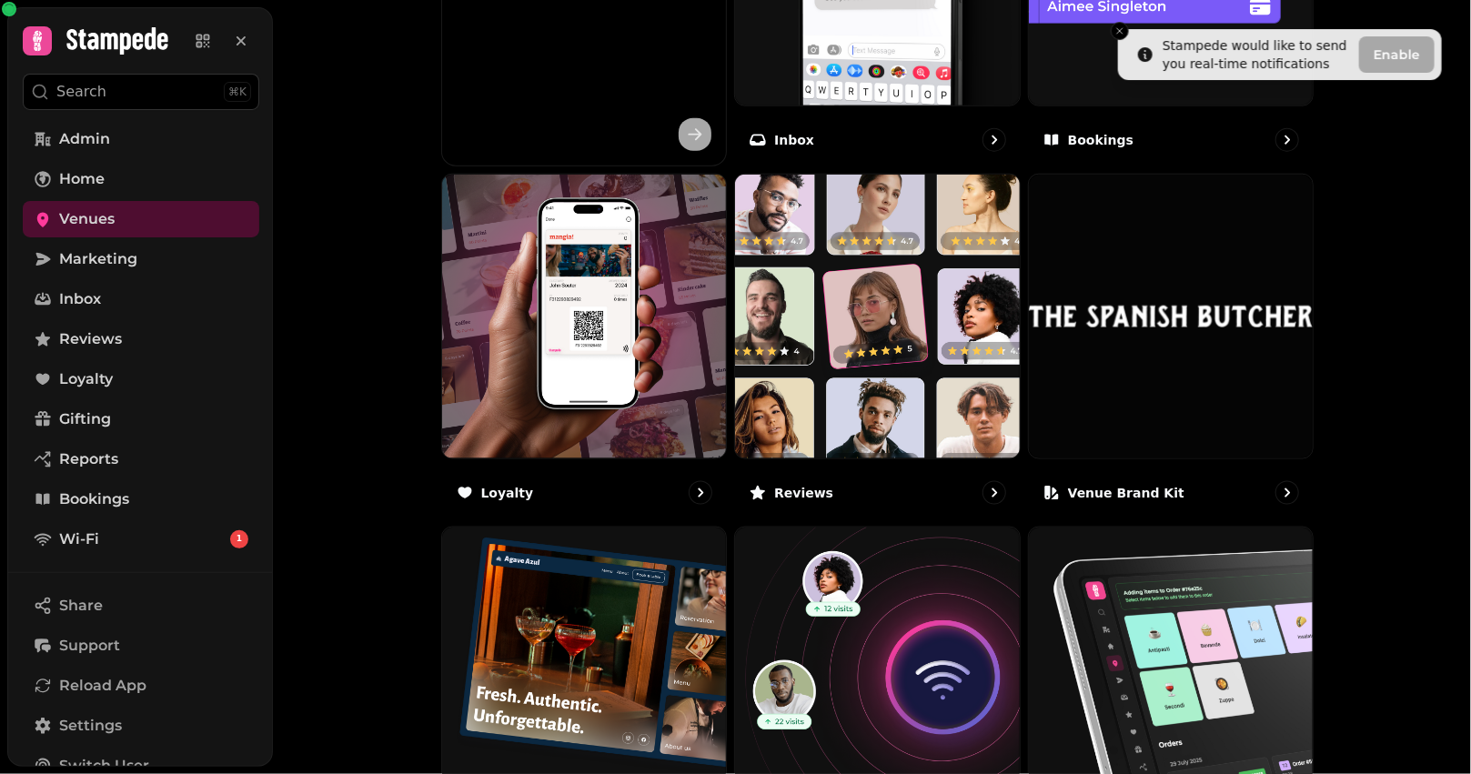
scroll to position [1067, 0]
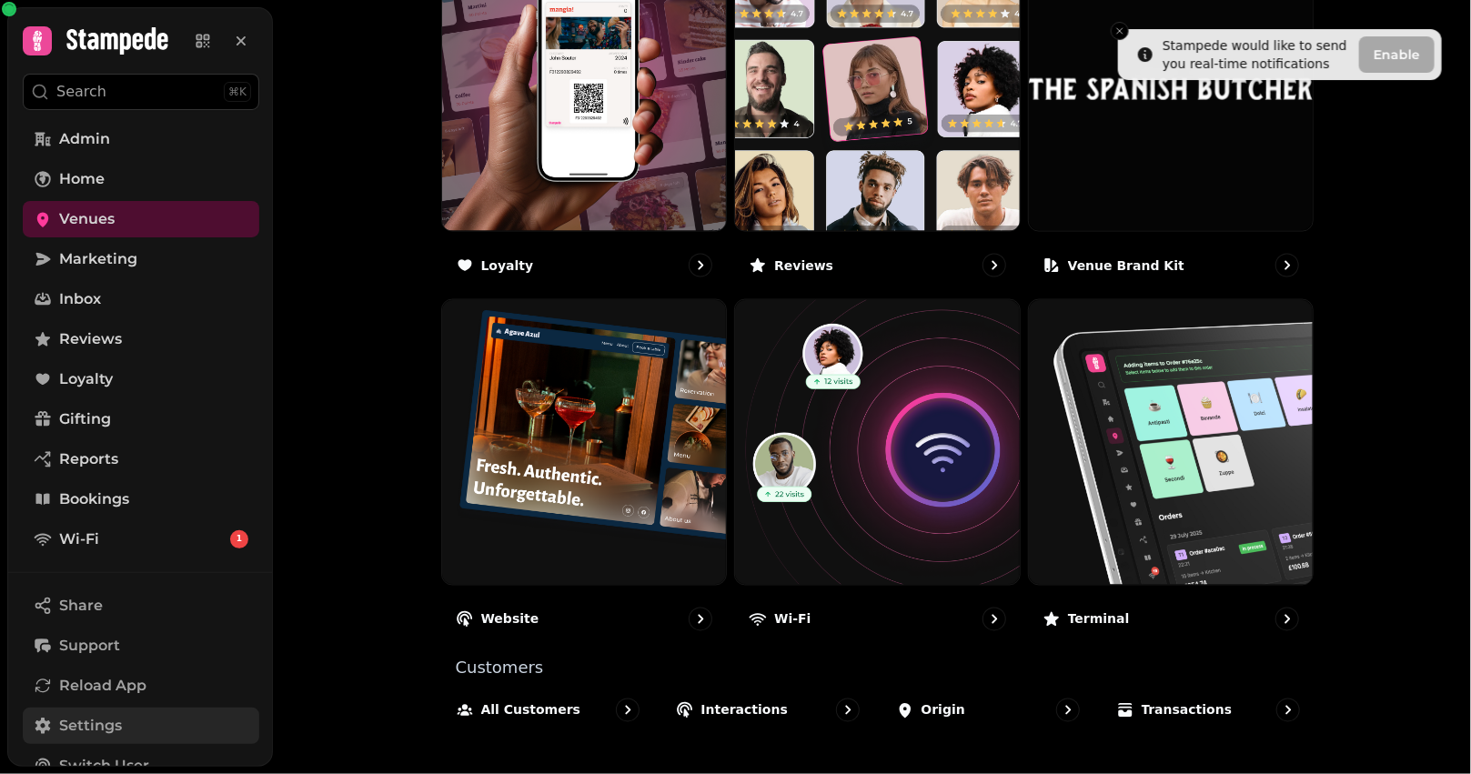
click at [44, 734] on link "Settings" at bounding box center [141, 726] width 237 height 36
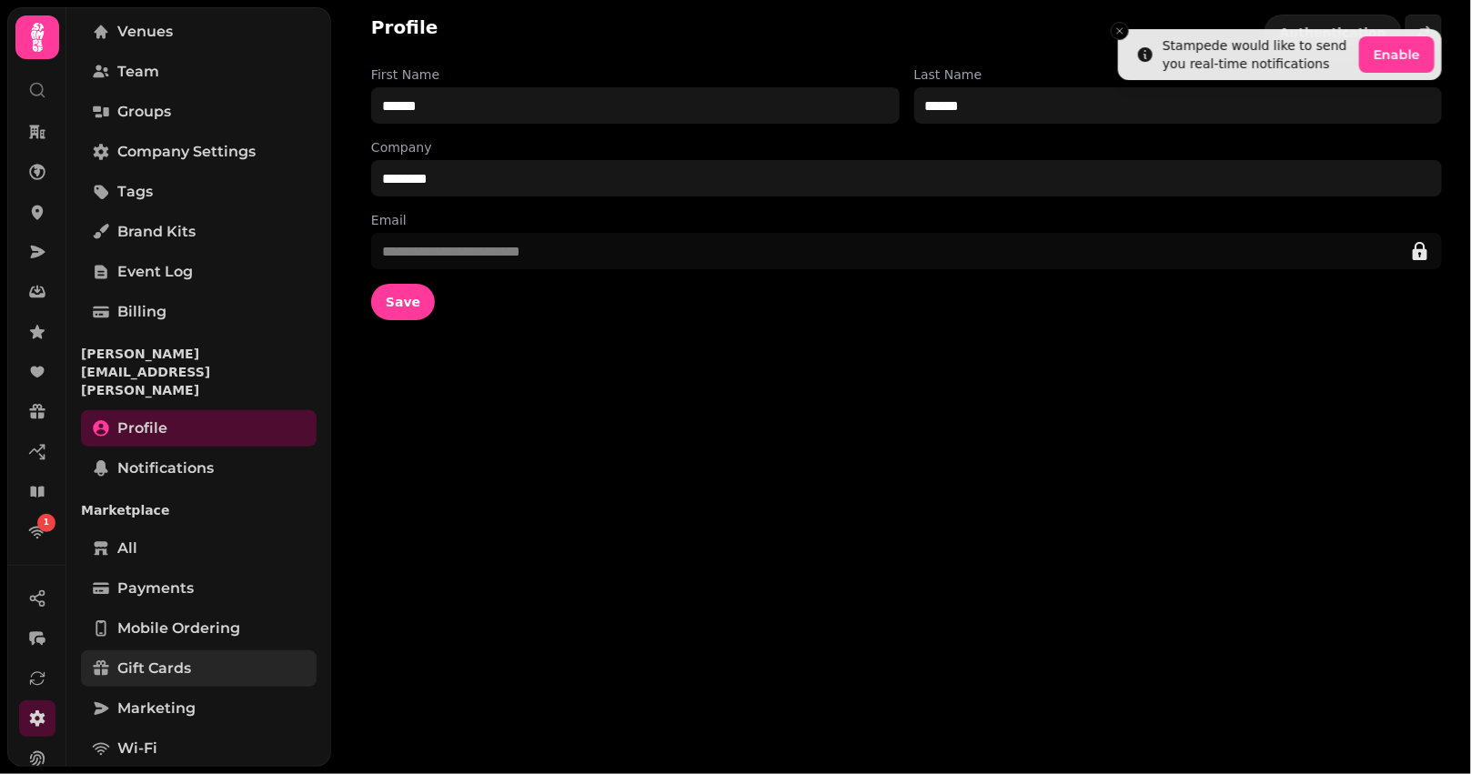
scroll to position [115, 0]
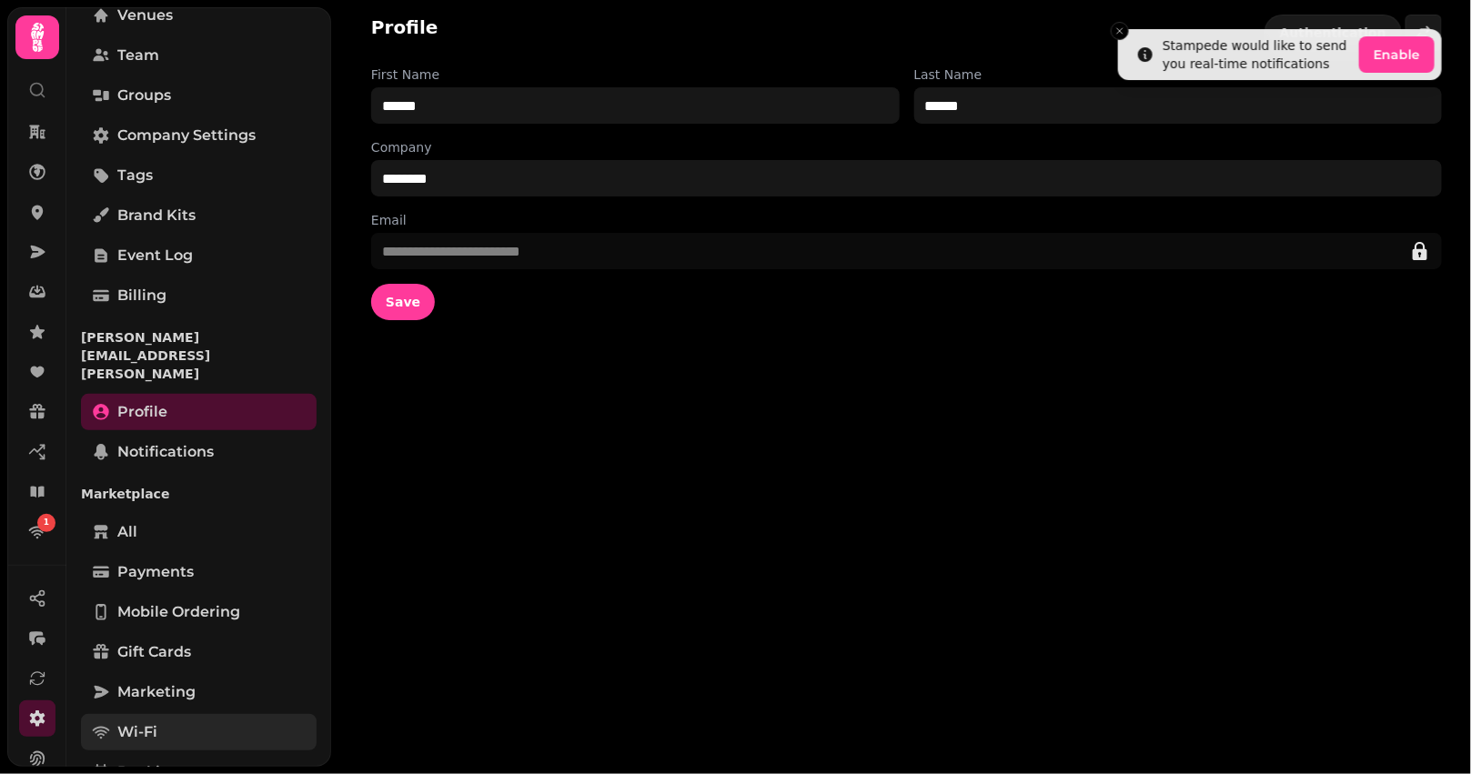
click at [145, 714] on link "Wi-Fi" at bounding box center [199, 732] width 236 height 36
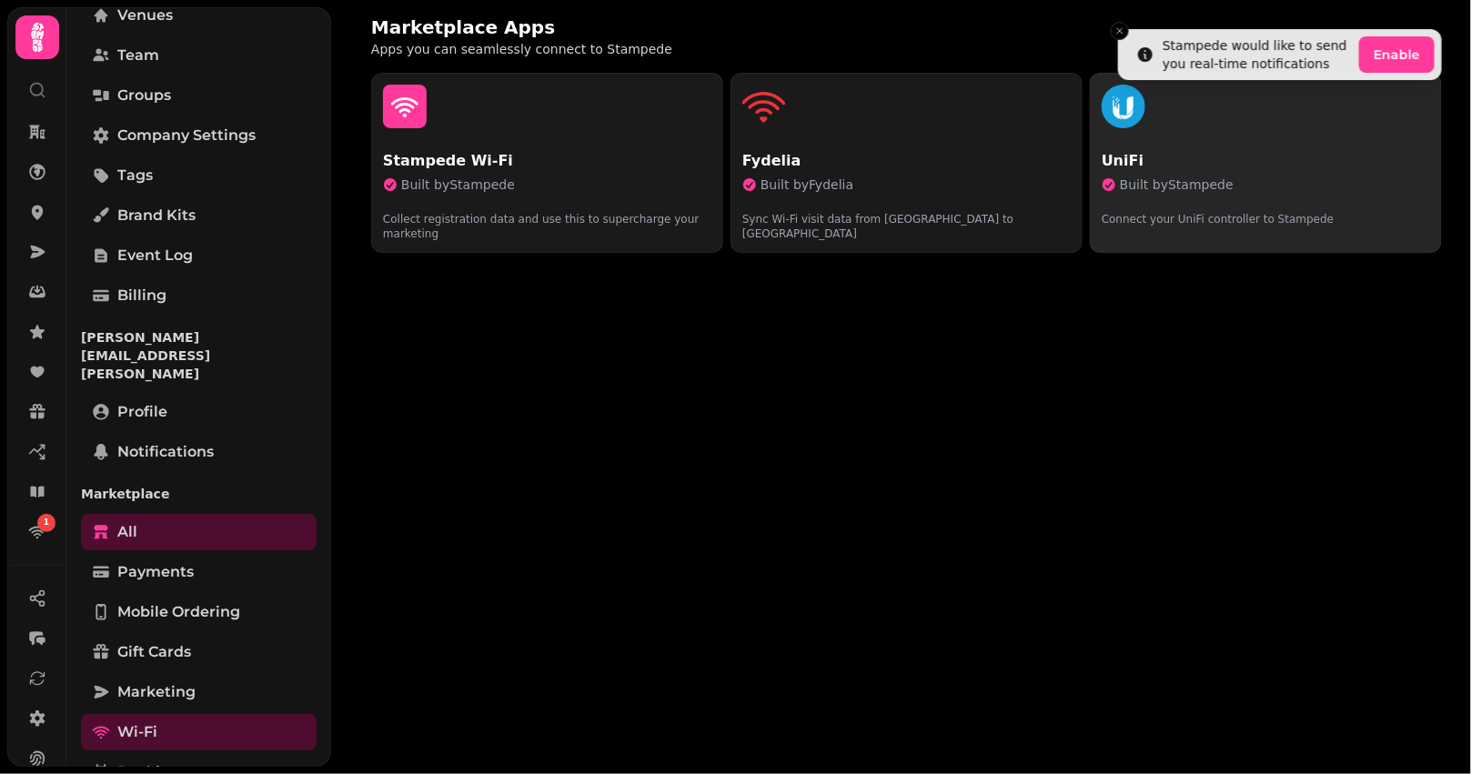
click at [1279, 154] on p "UniFi" at bounding box center [1266, 161] width 328 height 22
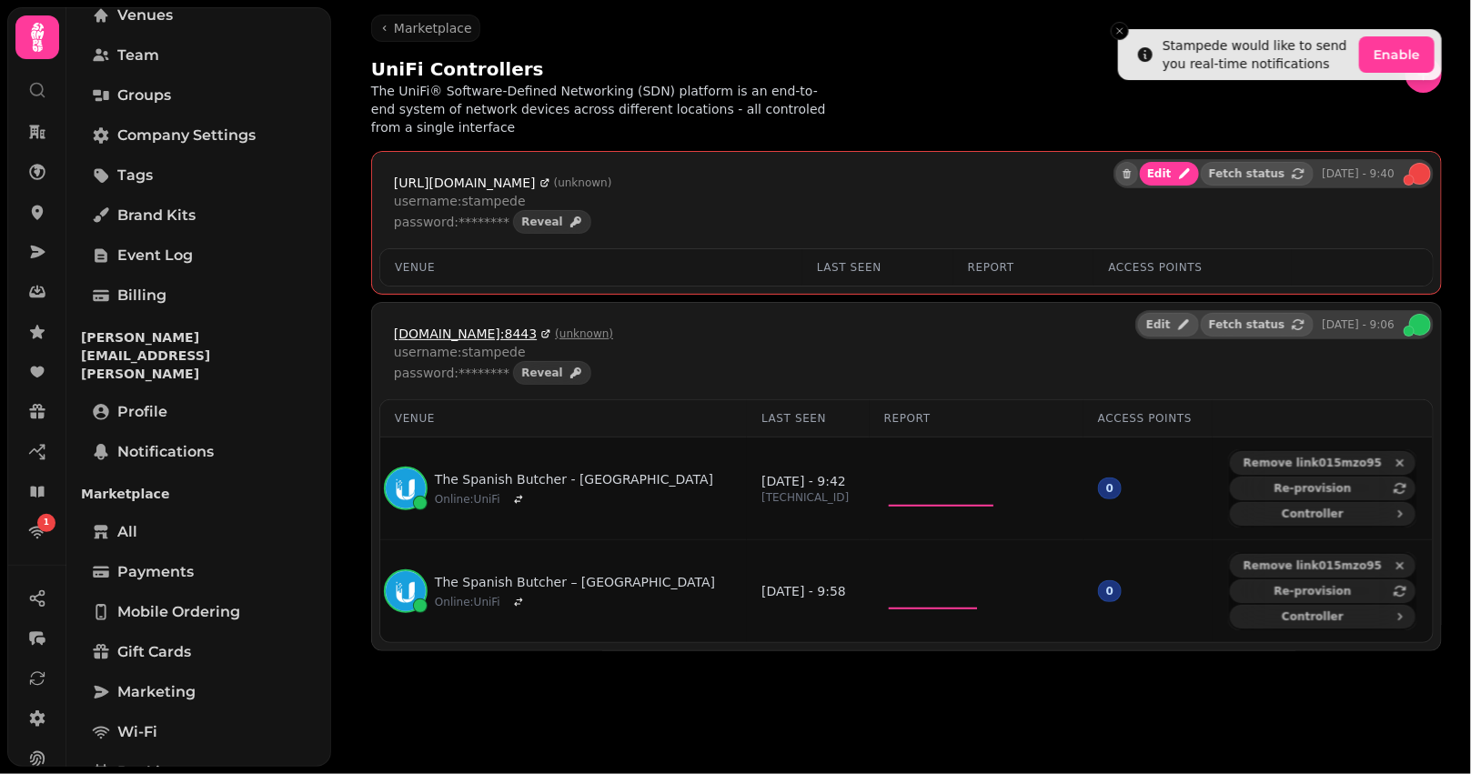
click at [518, 333] on span "[DOMAIN_NAME]:8443" at bounding box center [465, 334] width 143 height 18
